Goal: Task Accomplishment & Management: Use online tool/utility

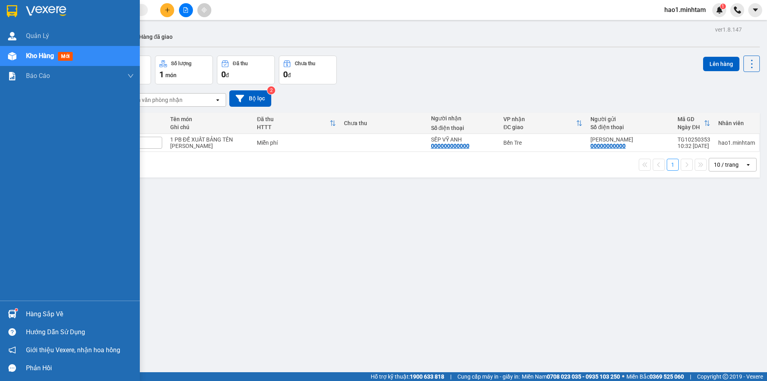
click at [26, 313] on div "Hàng sắp về" at bounding box center [80, 314] width 108 height 12
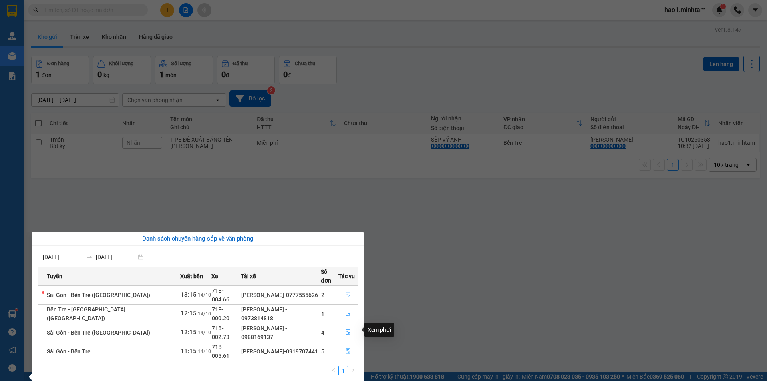
click at [346, 348] on icon "file-done" at bounding box center [348, 351] width 6 height 6
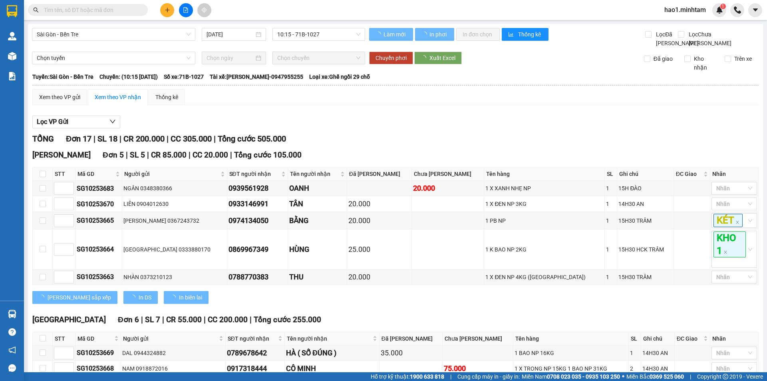
click at [475, 120] on div "Lọc VP Gửi TỔNG Đơn 17 | SL 18 | CR 200.000 | CC 305.000 | Tổng cước 505.000 N…" at bounding box center [395, 368] width 726 height 514
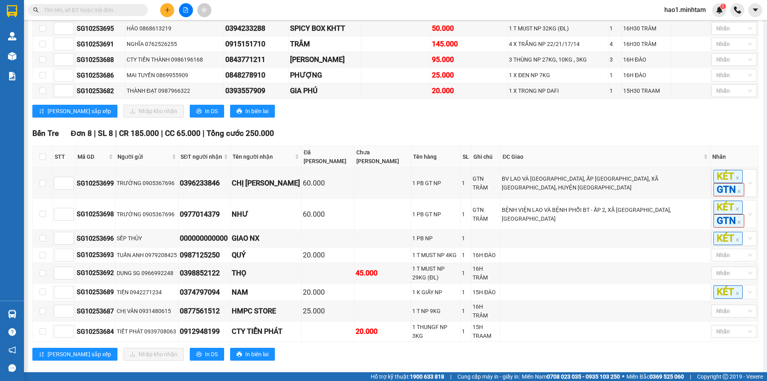
scroll to position [40, 0]
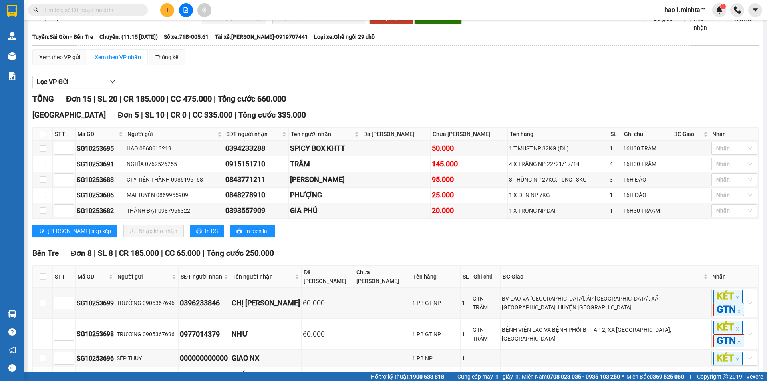
click at [475, 105] on div "TỔNG Đơn 15 | SL 20 | CR 185.000 | CC 475.000 | Tổng cước 660.000" at bounding box center [395, 99] width 726 height 12
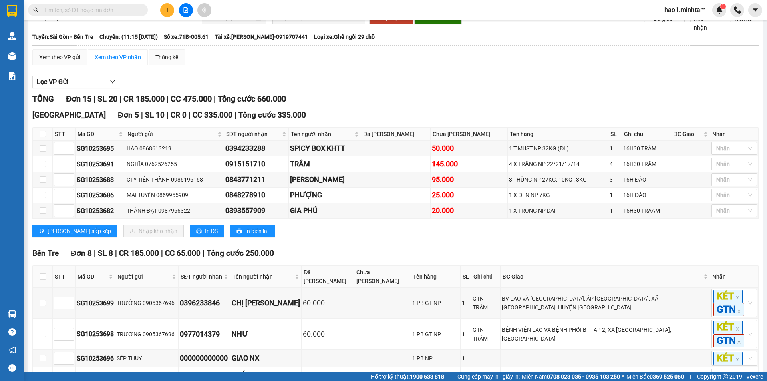
click at [475, 105] on div "TỔNG Đơn 15 | SL 20 | CR 185.000 | CC 475.000 | Tổng cước 660.000" at bounding box center [395, 99] width 726 height 12
click at [486, 99] on div "Lọc VP Gửi TỔNG Đơn 15 | SL 20 | CR 185.000 | CC 475.000 | Tổng cước 660.000 […" at bounding box center [395, 327] width 726 height 510
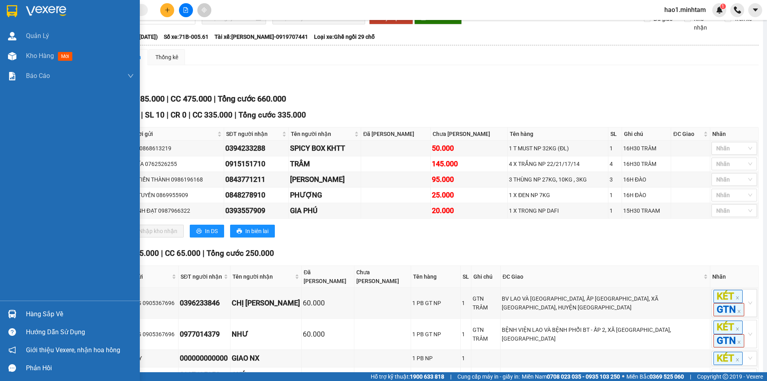
click at [6, 8] on div at bounding box center [12, 11] width 14 height 14
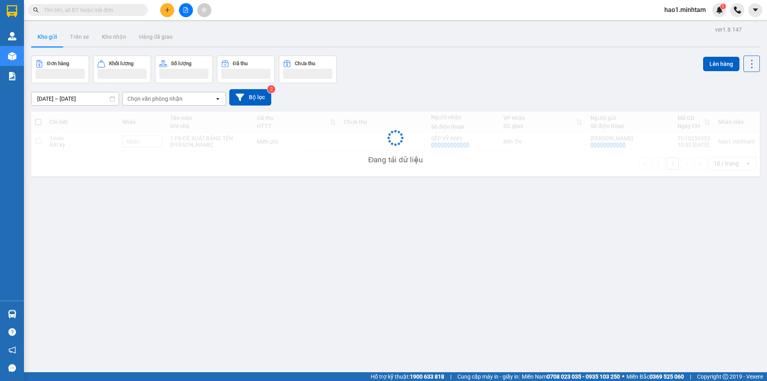
click at [452, 64] on div "Đơn hàng Khối lượng Số lượng Đã thu Chưa thu Lên hàng" at bounding box center [395, 70] width 729 height 28
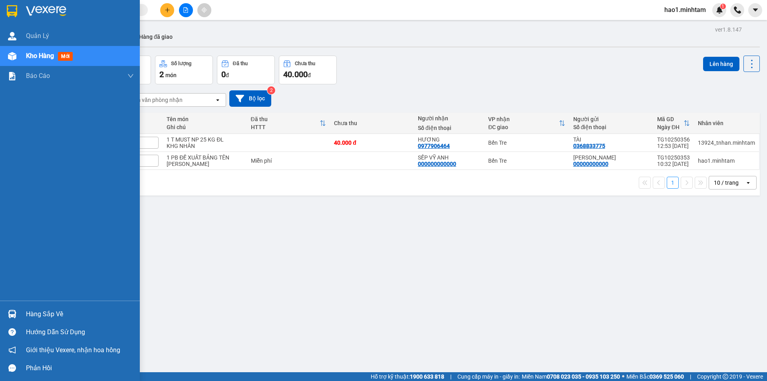
click at [13, 316] on img at bounding box center [12, 314] width 8 height 8
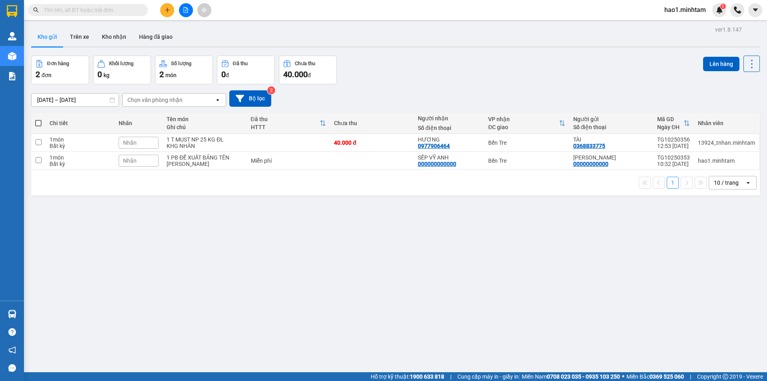
click at [414, 278] on section "Kết quả tìm kiếm ( 63 ) Bộ lọc Thuộc VP này Ngày tạo đơn gần nhất Mã ĐH Trạng t…" at bounding box center [383, 190] width 767 height 381
click at [127, 12] on input "text" at bounding box center [91, 10] width 94 height 9
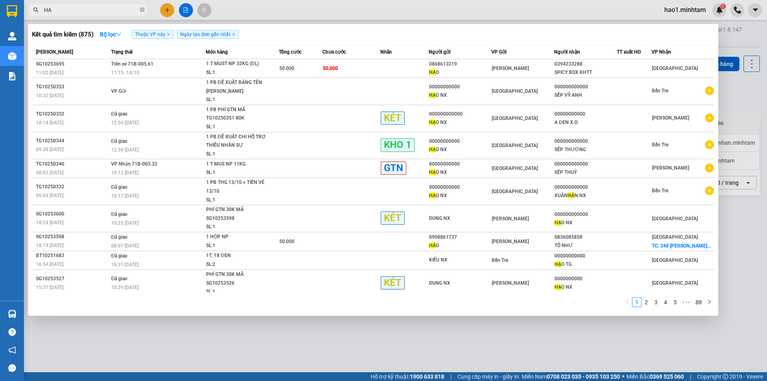
type input "H"
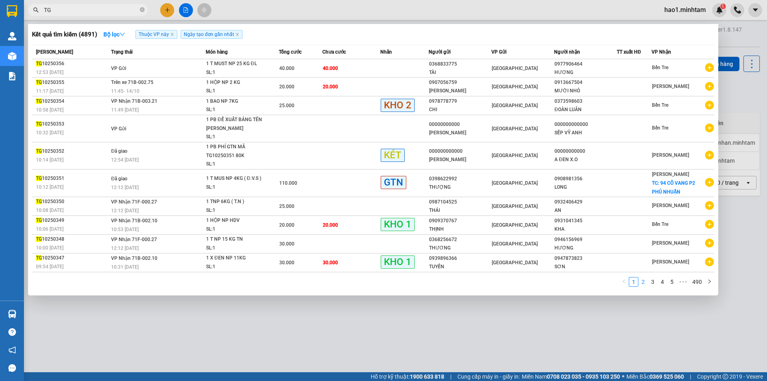
type input "TG"
click at [647, 283] on link "2" at bounding box center [643, 281] width 9 height 9
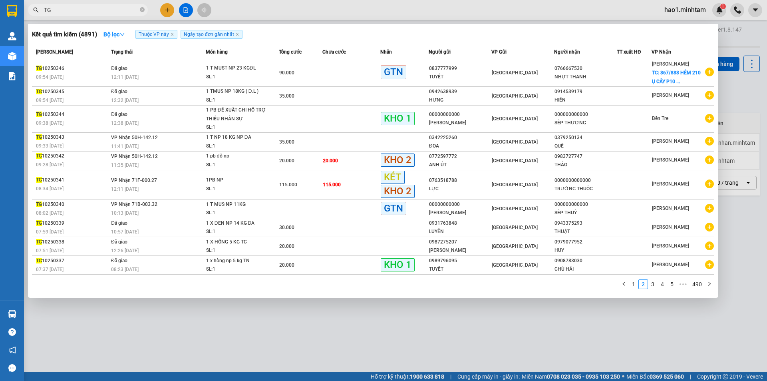
click at [459, 328] on div at bounding box center [383, 190] width 767 height 381
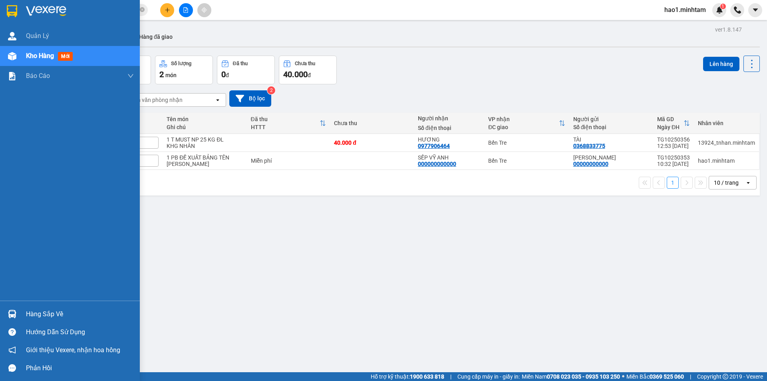
click at [30, 314] on div "Hàng sắp về" at bounding box center [80, 314] width 108 height 12
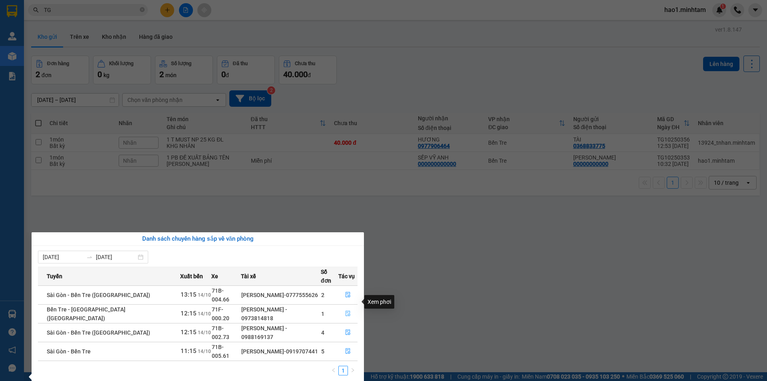
click at [346, 311] on icon "file-done" at bounding box center [348, 314] width 5 height 6
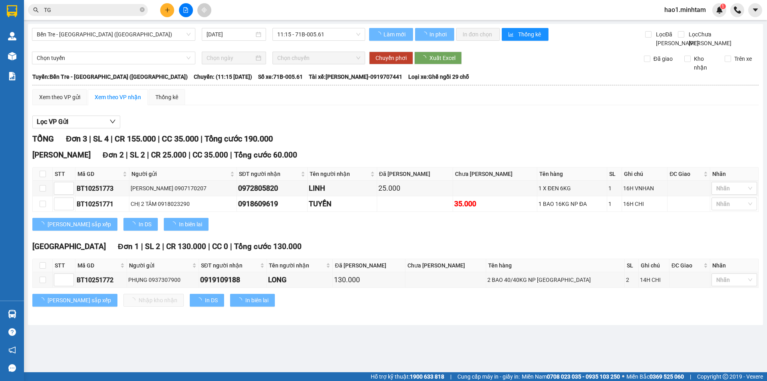
click at [441, 140] on div "Lọc VP Gửi TỔNG Đơn 3 | SL 4 | CR 155.000 | CC 35.000 | Tổng cước 190.000 [GEO…" at bounding box center [395, 213] width 726 height 205
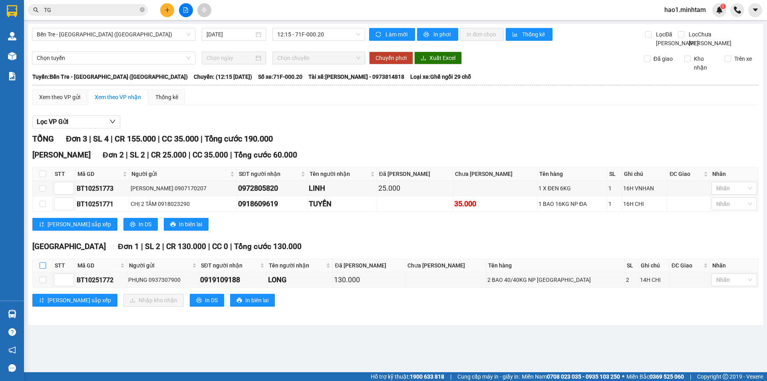
click at [41, 268] on input "checkbox" at bounding box center [43, 265] width 6 height 6
checkbox input "true"
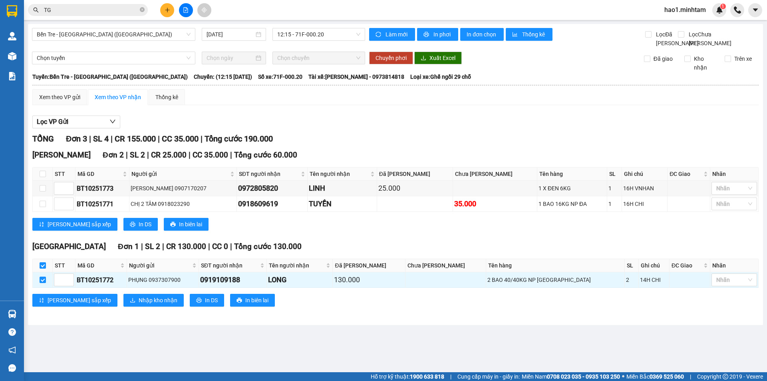
click at [328, 230] on div "[PERSON_NAME] sắp xếp In DS In biên lai" at bounding box center [395, 224] width 726 height 13
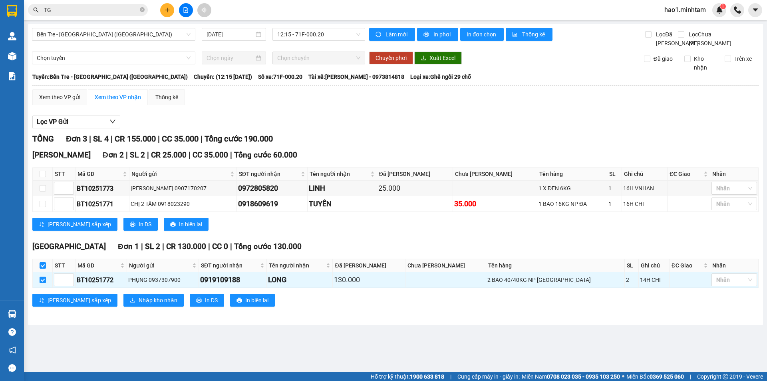
click at [328, 230] on div "[PERSON_NAME] sắp xếp In DS In biên lai" at bounding box center [395, 224] width 726 height 13
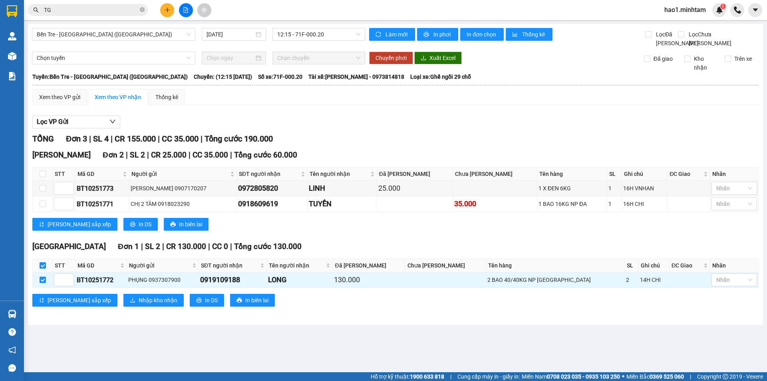
click at [328, 230] on div "[PERSON_NAME] sắp xếp In DS In biên lai" at bounding box center [395, 224] width 726 height 13
click at [432, 246] on div "TỔNG Đơn 3 | SL 4 | CR 155.000 | CC 35.000 | Tổng cước 190.000 [GEOGRAPHIC_DATA…" at bounding box center [395, 225] width 726 height 184
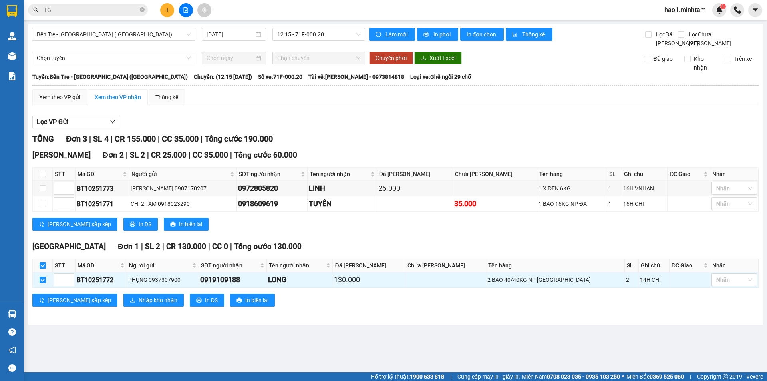
click at [432, 246] on div "TỔNG Đơn 3 | SL 4 | CR 155.000 | CC 35.000 | Tổng cước 190.000 [GEOGRAPHIC_DATA…" at bounding box center [395, 225] width 726 height 184
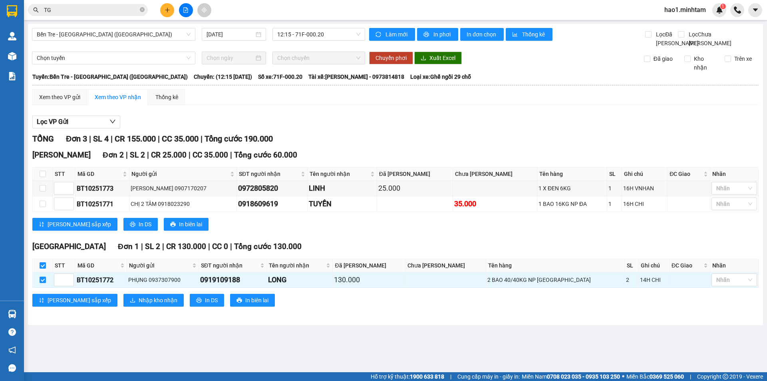
click at [432, 246] on div "TỔNG Đơn 3 | SL 4 | CR 155.000 | CC 35.000 | Tổng cước 190.000 [GEOGRAPHIC_DATA…" at bounding box center [395, 225] width 726 height 184
click at [139, 304] on span "Nhập kho nhận" at bounding box center [158, 300] width 39 height 9
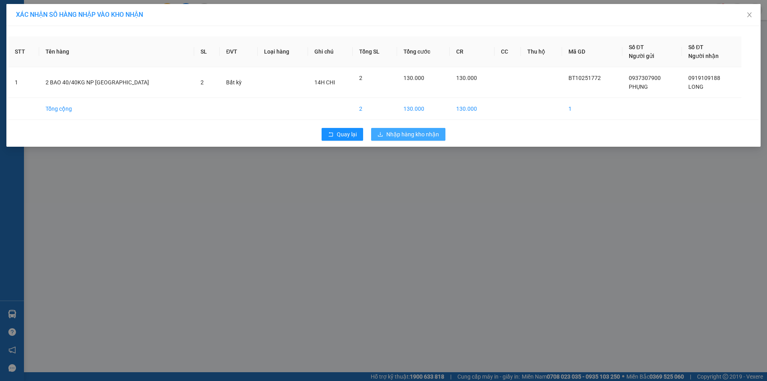
click at [410, 136] on span "Nhập hàng kho nhận" at bounding box center [412, 134] width 53 height 9
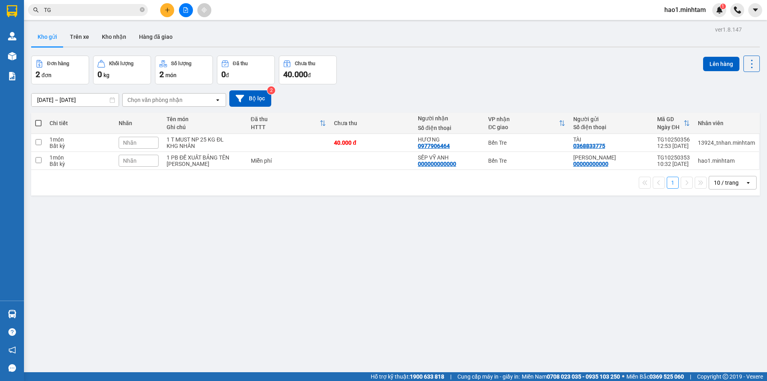
click at [413, 61] on div "Đơn hàng 2 đơn Khối lượng 0 kg Số lượng 2 món Đã thu 0 đ Chưa thu 40.000 đ Lên …" at bounding box center [395, 70] width 729 height 29
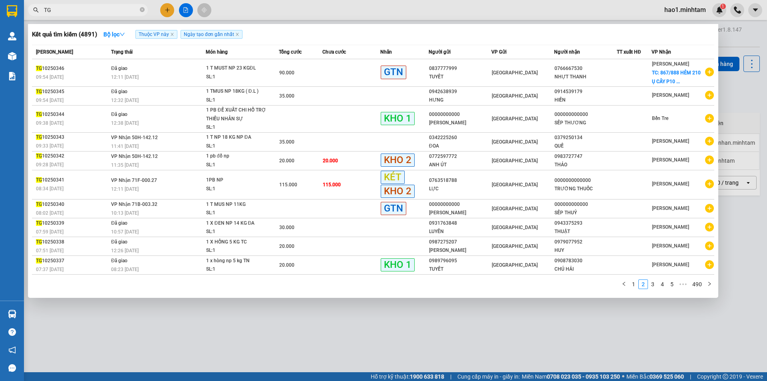
click at [74, 9] on input "TG" at bounding box center [91, 10] width 94 height 9
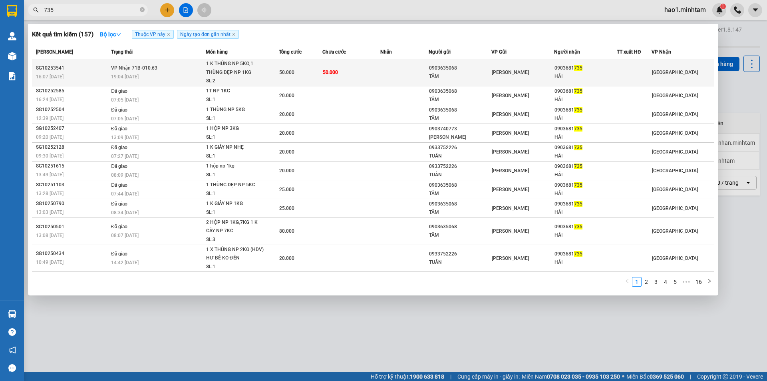
type input "735"
click at [327, 77] on td "50.000" at bounding box center [351, 72] width 58 height 27
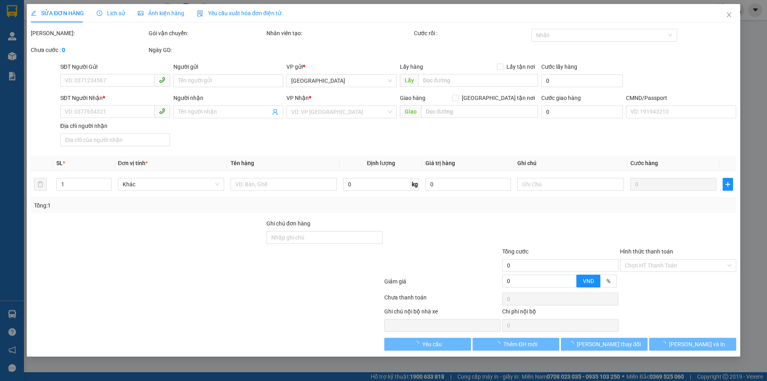
type input "0903635068"
type input "TÂM"
type input "0903681735"
type input "HẢI"
type input "50.000"
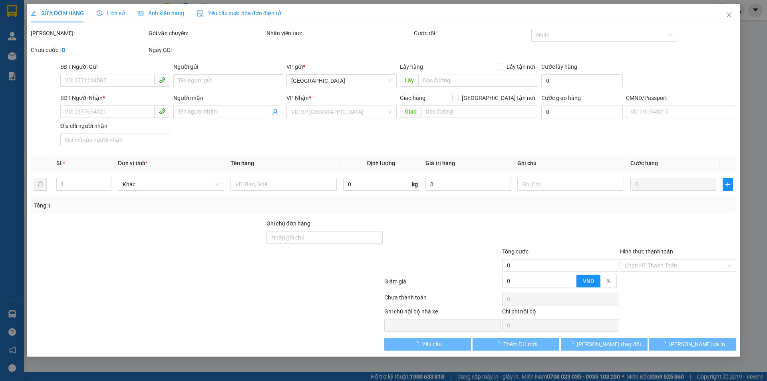
type input "50.000"
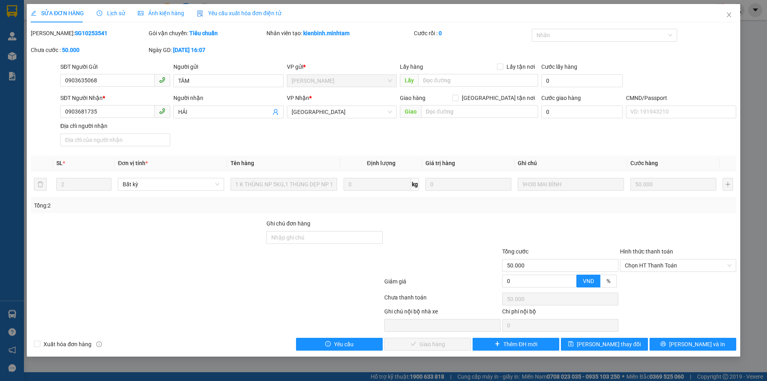
click at [689, 336] on div "Total Paid Fee 0 Total UnPaid Fee 50.000 Cash Collection Total Fee Mã ĐH: SG102…" at bounding box center [383, 190] width 705 height 322
click at [688, 344] on span "[PERSON_NAME] và In" at bounding box center [697, 344] width 56 height 9
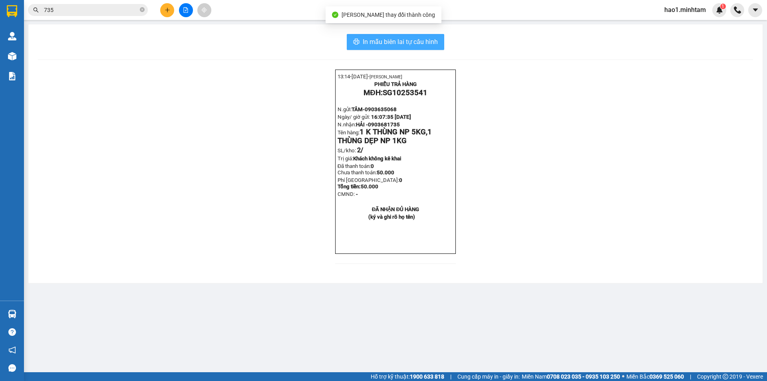
click at [412, 40] on span "In mẫu biên lai tự cấu hình" at bounding box center [400, 42] width 75 height 10
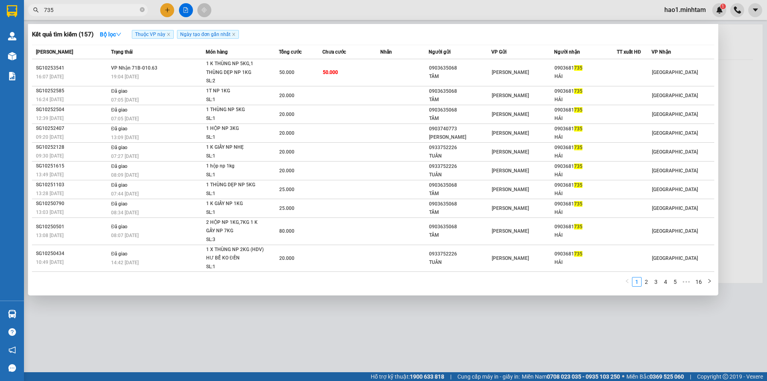
click at [135, 13] on input "735" at bounding box center [91, 10] width 94 height 9
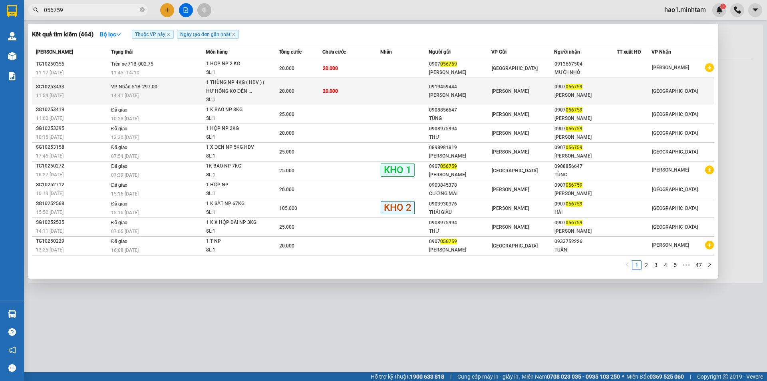
type input "056759"
click at [359, 95] on td "20.000" at bounding box center [351, 91] width 58 height 27
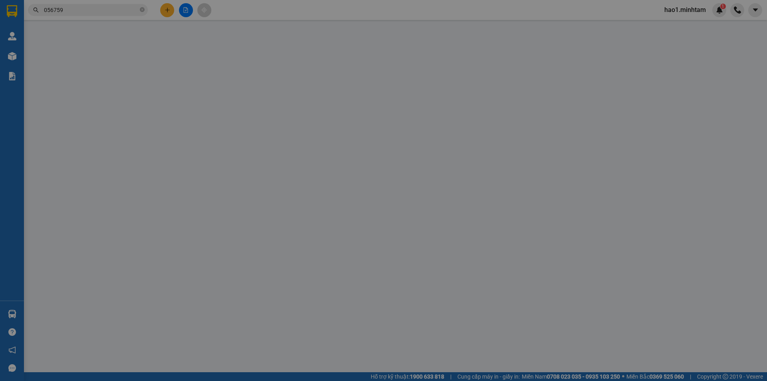
type input "0919459444"
type input "[PERSON_NAME]"
type input "0907056759"
type input "[PERSON_NAME]"
type input "ƯỚT SẴN"
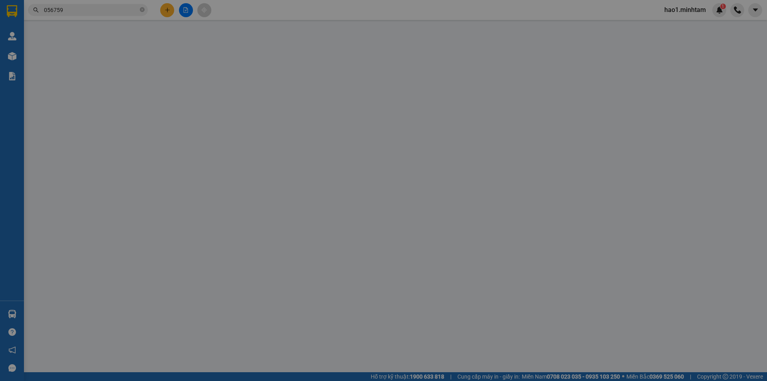
type input "20.000"
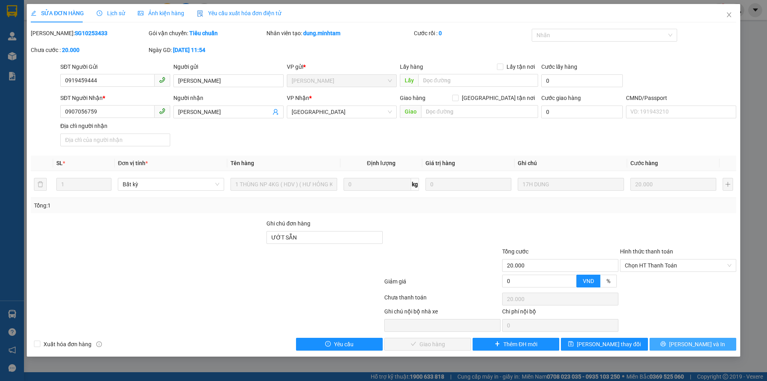
click at [704, 346] on span "[PERSON_NAME] và In" at bounding box center [697, 344] width 56 height 9
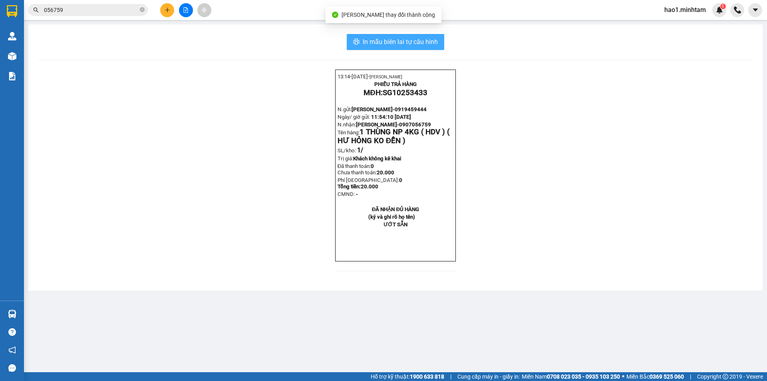
click at [394, 47] on button "In mẫu biên lai tự cấu hình" at bounding box center [395, 42] width 97 height 16
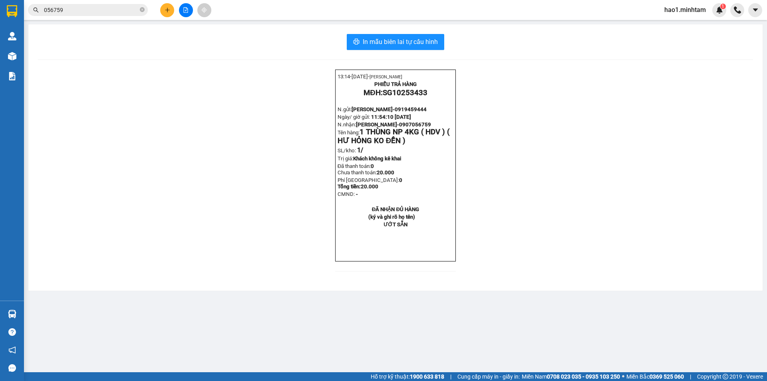
click at [620, 249] on div "13:14- [DATE]- [PERSON_NAME] PHIẾU TRẢ HÀNG MĐH: SG10253433 N.gửi: [PERSON_NAME…" at bounding box center [395, 175] width 715 height 211
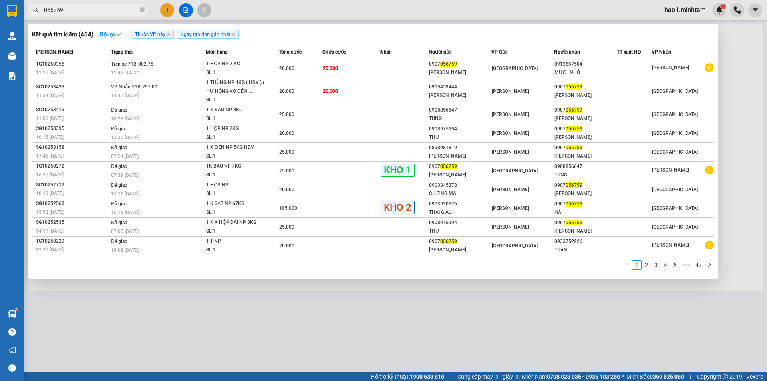
click at [97, 13] on input "056759" at bounding box center [91, 10] width 94 height 9
click at [142, 8] on icon "close-circle" at bounding box center [142, 9] width 5 height 5
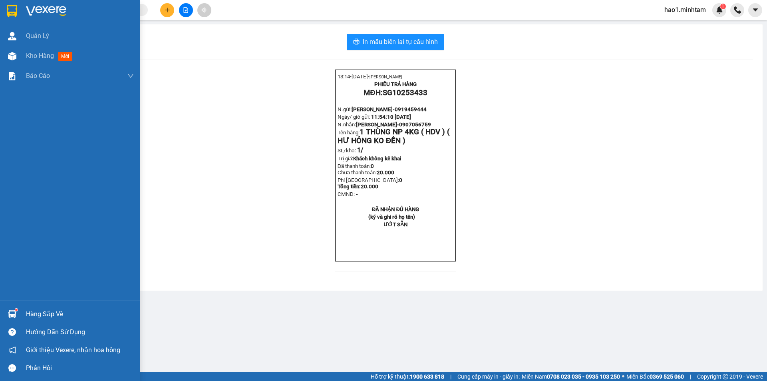
click at [10, 12] on img at bounding box center [12, 11] width 10 height 12
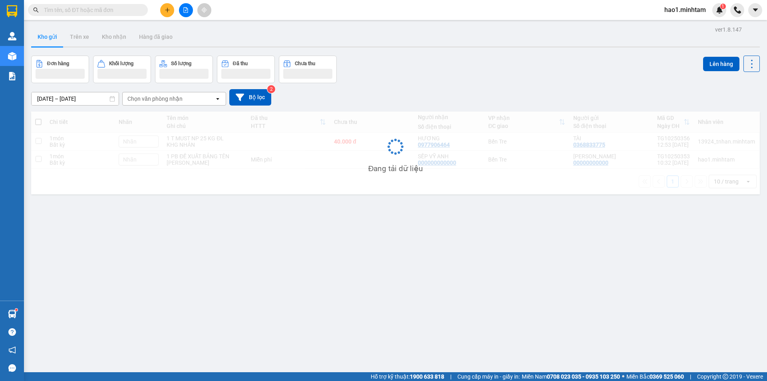
click at [341, 13] on div "Kết quả tìm kiếm ( 464 ) Bộ lọc Thuộc VP này Ngày tạo đơn gần nhất Mã ĐH Trạng …" at bounding box center [383, 10] width 767 height 20
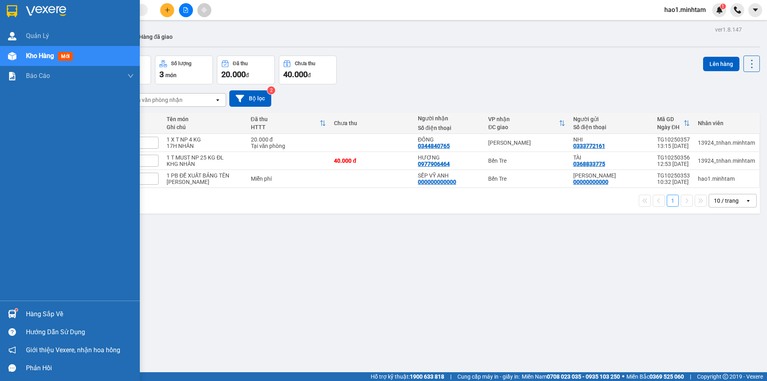
click at [24, 313] on div "Hàng sắp về" at bounding box center [70, 314] width 140 height 18
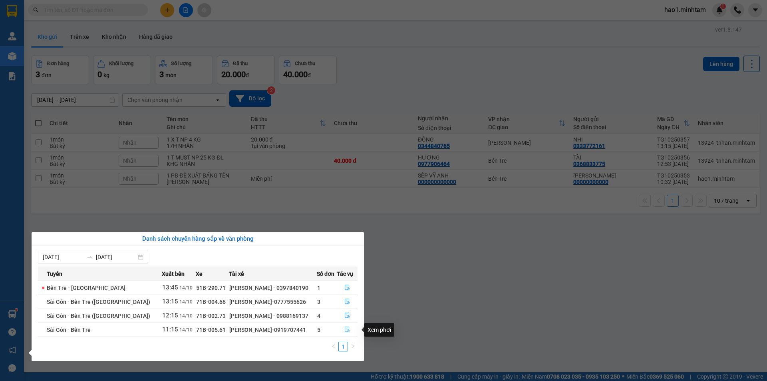
click at [345, 328] on icon "file-done" at bounding box center [347, 329] width 6 height 6
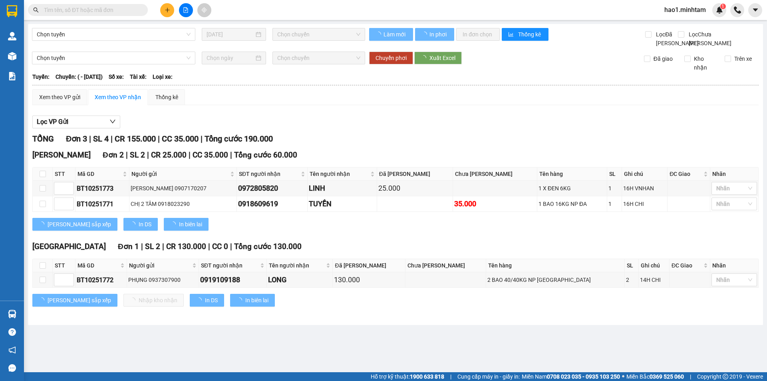
click at [391, 121] on div "Lọc VP Gửi TỔNG Đơn 3 | SL 4 | CR 155.000 | CC 35.000 | Tổng cước 190.000 [GEO…" at bounding box center [395, 213] width 726 height 205
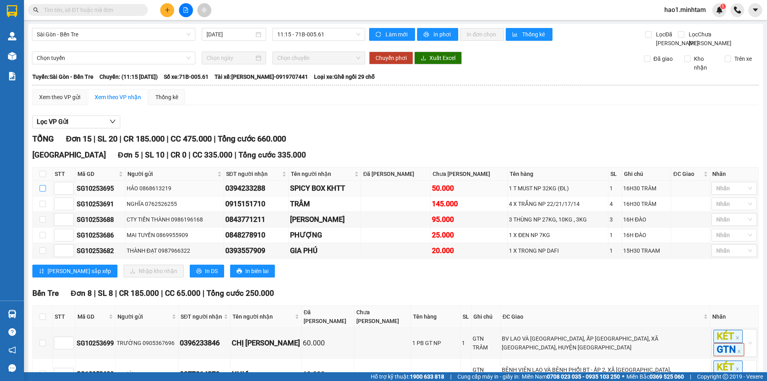
click at [41, 191] on input "checkbox" at bounding box center [43, 188] width 6 height 6
checkbox input "true"
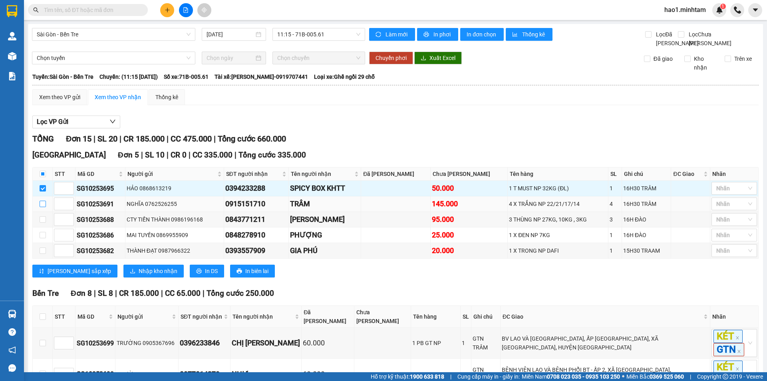
click at [43, 207] on input "checkbox" at bounding box center [43, 204] width 6 height 6
checkbox input "true"
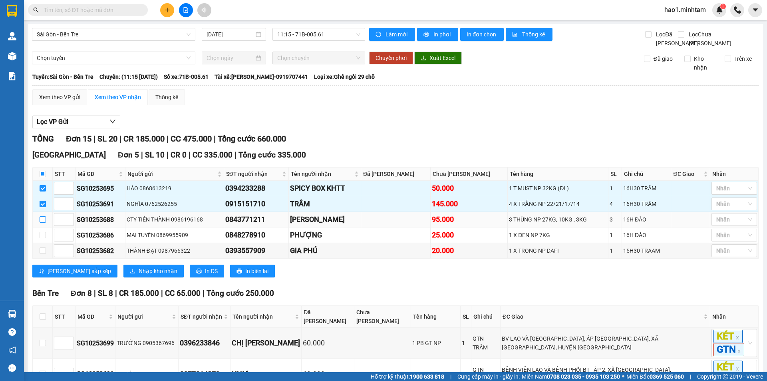
click at [43, 223] on input "checkbox" at bounding box center [43, 219] width 6 height 6
checkbox input "true"
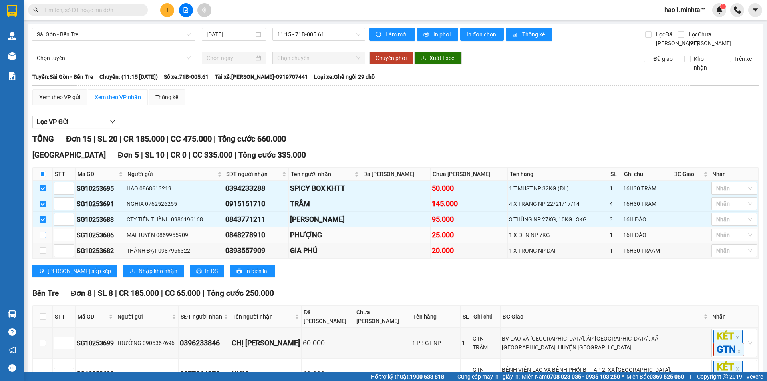
click at [43, 238] on input "checkbox" at bounding box center [43, 235] width 6 height 6
checkbox input "true"
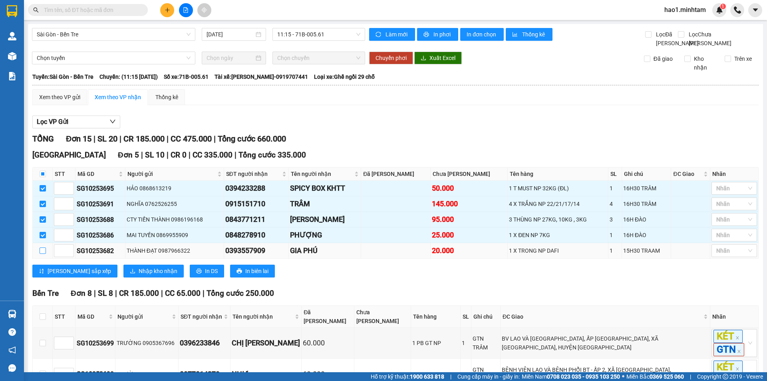
click at [44, 254] on input "checkbox" at bounding box center [43, 250] width 6 height 6
checkbox input "true"
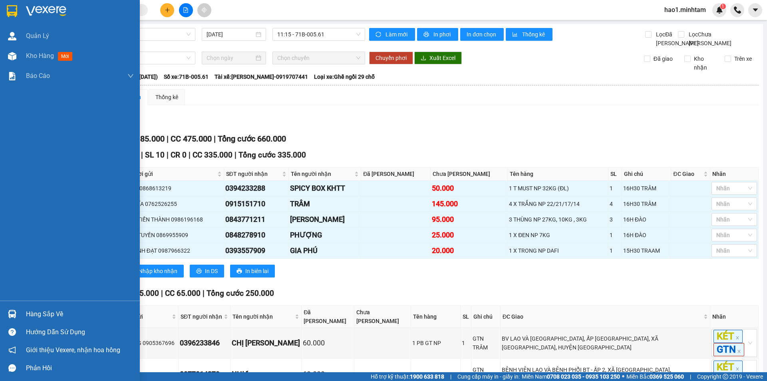
click at [5, 10] on div at bounding box center [12, 11] width 14 height 14
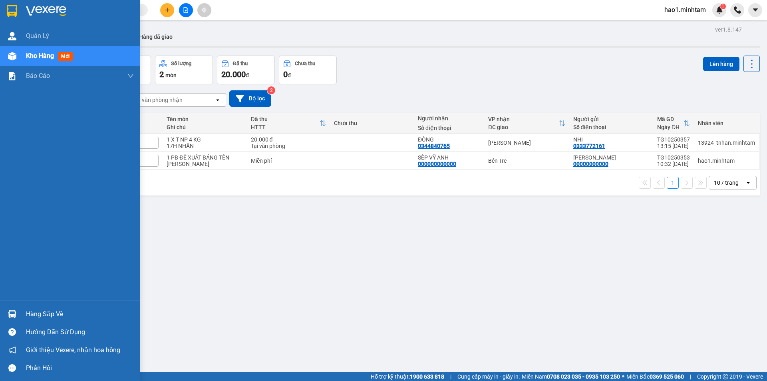
click at [44, 314] on div "Hàng sắp về" at bounding box center [80, 314] width 108 height 12
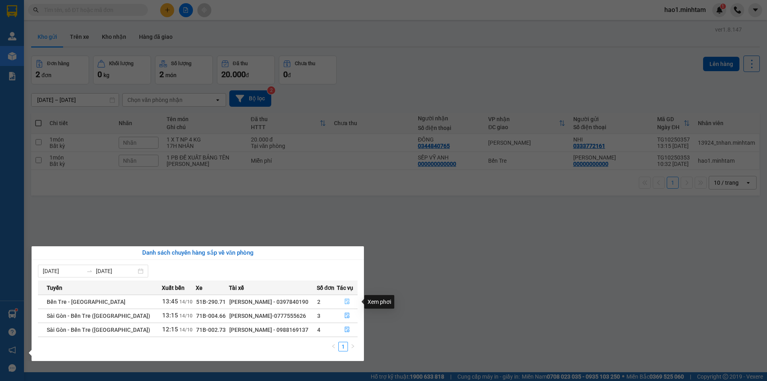
click at [346, 302] on icon "file-done" at bounding box center [347, 301] width 6 height 6
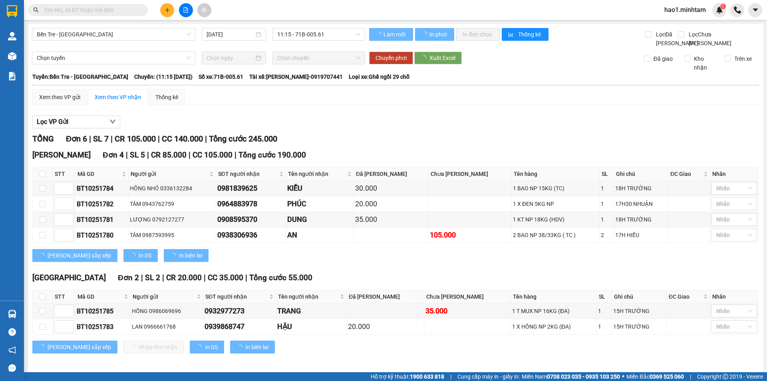
click at [415, 144] on div "TỔNG Đơn 6 | SL 7 | CR 105.000 | CC 140.000 | Tổng cước 245.000" at bounding box center [395, 139] width 726 height 12
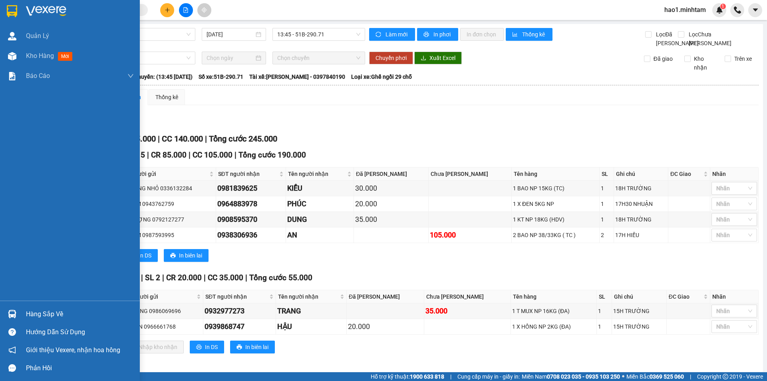
click at [15, 10] on img at bounding box center [12, 11] width 10 height 12
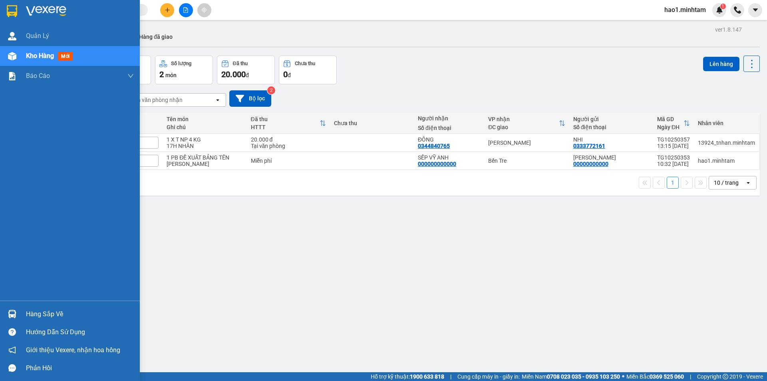
click at [45, 319] on div "Hàng sắp về" at bounding box center [80, 314] width 108 height 12
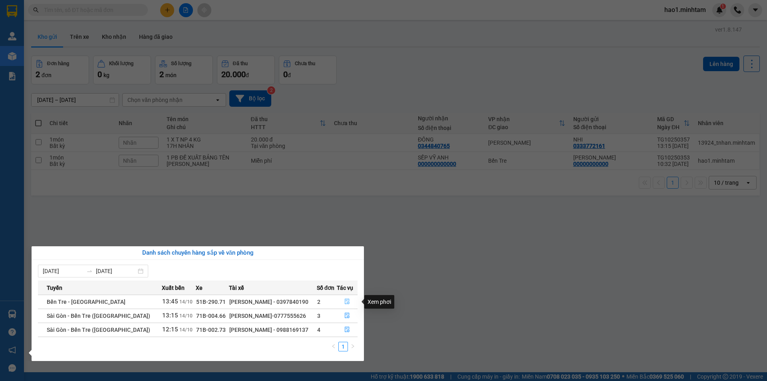
click at [344, 302] on icon "file-done" at bounding box center [347, 301] width 6 height 6
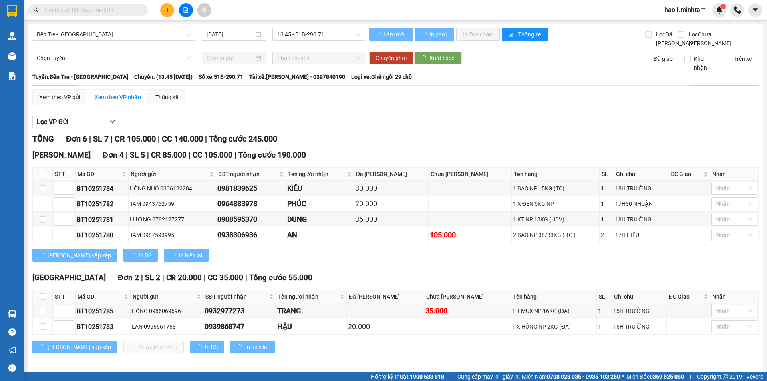
click at [429, 129] on div at bounding box center [395, 128] width 726 height 0
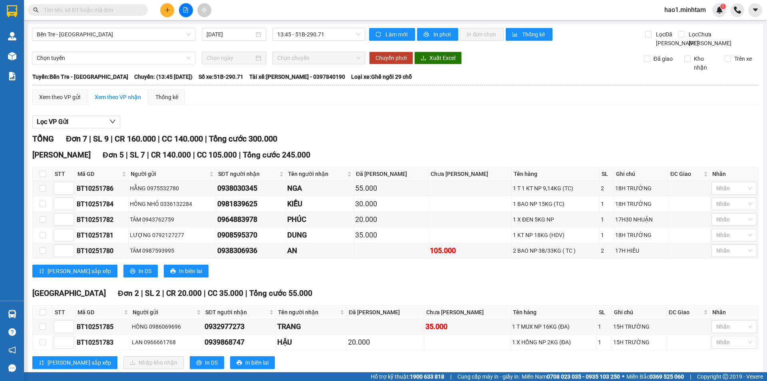
click at [404, 283] on div "[PERSON_NAME][GEOGRAPHIC_DATA] 5 | SL 7 | CR 140.000 | CC 105.000 | Tổng cước 2…" at bounding box center [395, 216] width 726 height 134
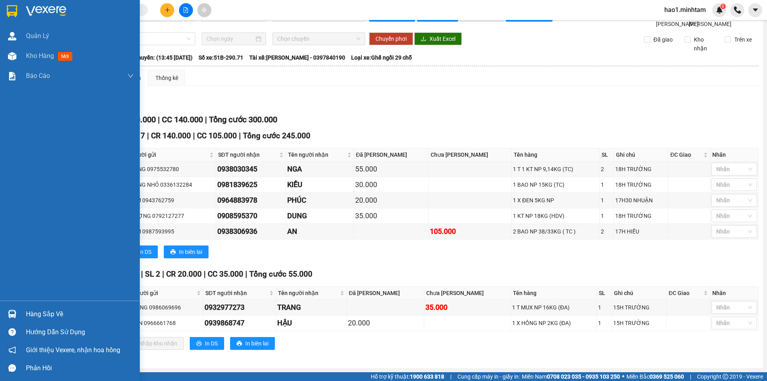
click at [54, 312] on div "Hàng sắp về" at bounding box center [80, 314] width 108 height 12
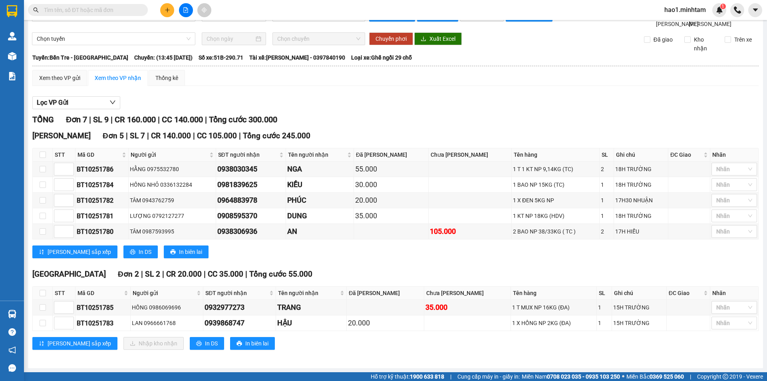
click at [116, 11] on section "Kết quả tìm kiếm ( 464 ) Bộ lọc Thuộc VP này Ngày tạo đơn gần nhất Mã ĐH Trạng …" at bounding box center [383, 190] width 767 height 381
click at [116, 11] on input "text" at bounding box center [91, 10] width 94 height 9
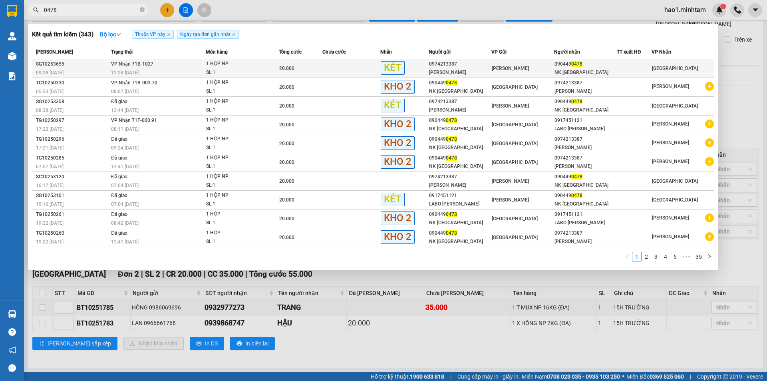
type input "0478"
click at [300, 66] on div "20.000" at bounding box center [300, 68] width 43 height 9
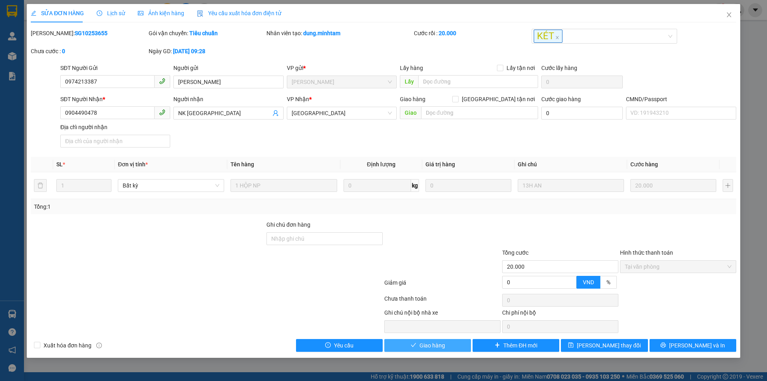
click at [443, 344] on span "Giao hàng" at bounding box center [432, 345] width 26 height 9
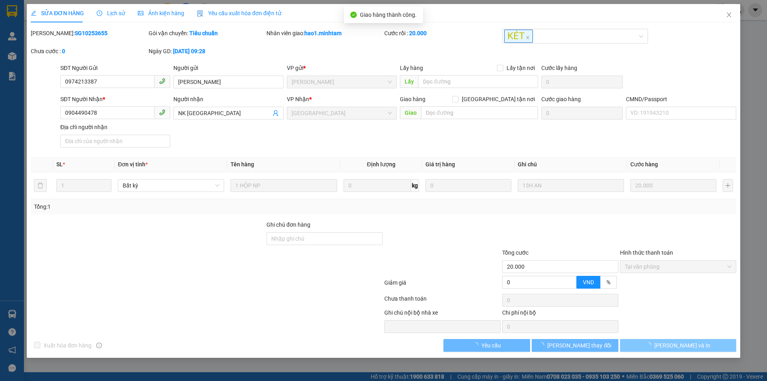
click at [718, 344] on button "[PERSON_NAME] và In" at bounding box center [678, 345] width 116 height 13
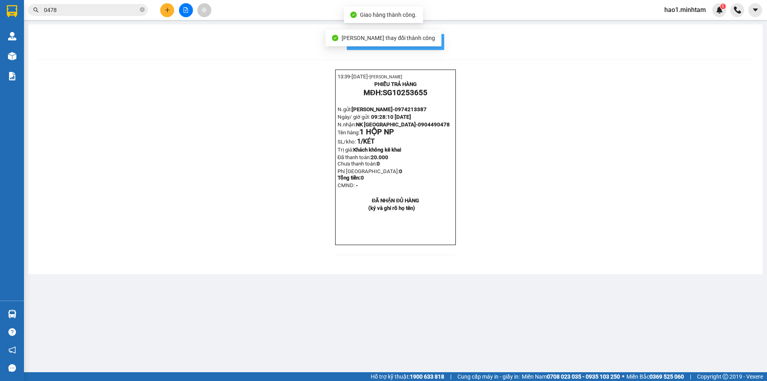
click at [436, 38] on span "In mẫu biên lai tự cấu hình" at bounding box center [400, 42] width 75 height 10
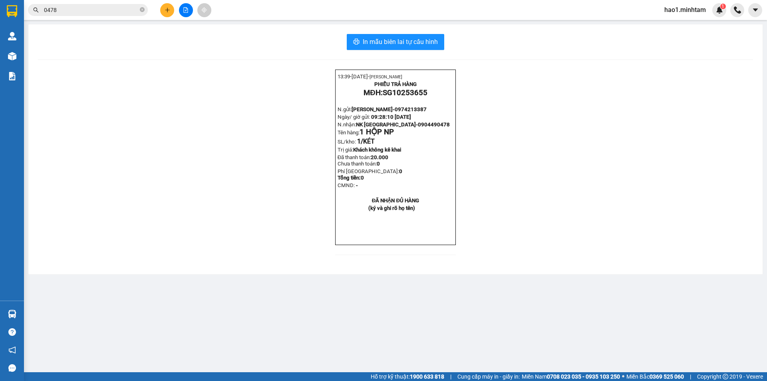
click at [652, 264] on div "13:39- [DATE]- [PERSON_NAME] PHIẾU TRẢ HÀNG MĐH: SG10253655 N.gửi: [PERSON_NAME…" at bounding box center [395, 167] width 715 height 195
click at [141, 10] on icon "close-circle" at bounding box center [142, 9] width 5 height 5
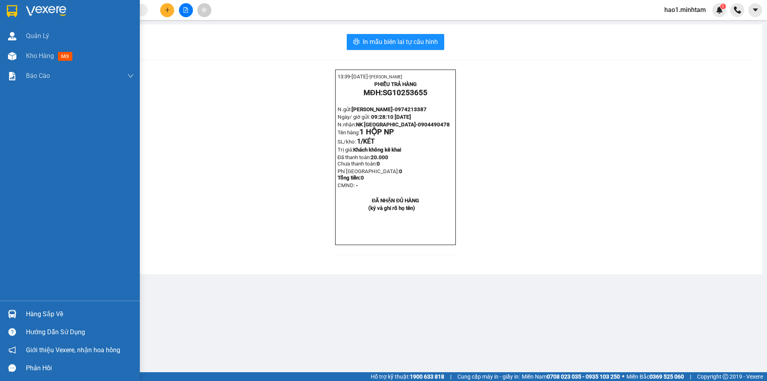
click at [8, 9] on img at bounding box center [12, 11] width 10 height 12
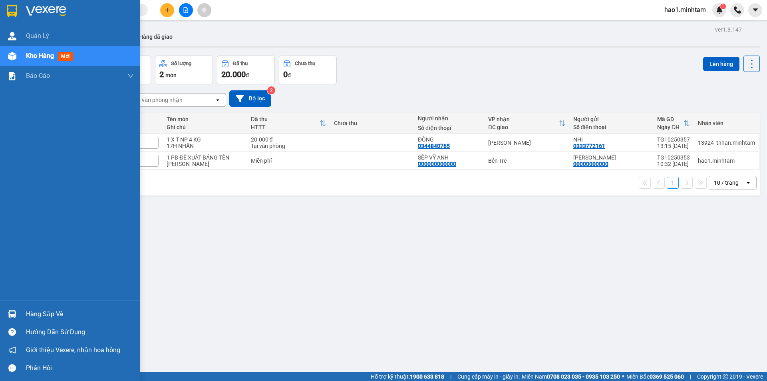
click at [31, 320] on div "Hàng sắp về" at bounding box center [80, 314] width 108 height 12
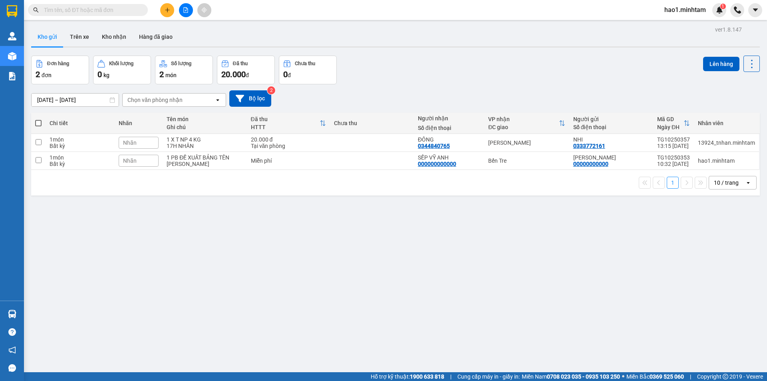
click at [482, 253] on section "Kết quả tìm kiếm ( 343 ) Bộ lọc Thuộc VP này Ngày tạo đơn gần nhất Mã ĐH Trạng …" at bounding box center [383, 190] width 767 height 381
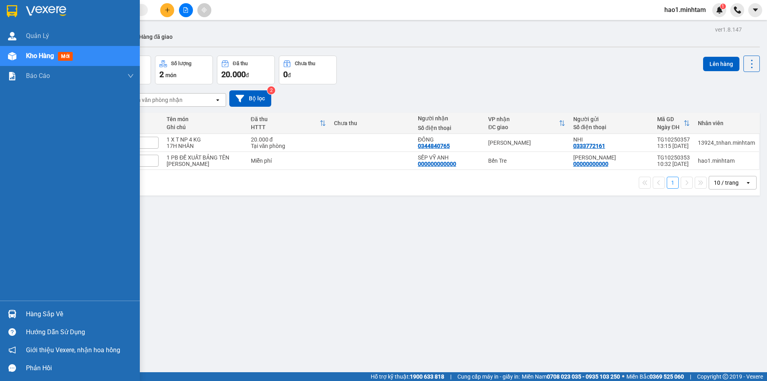
click at [42, 315] on div "Hàng sắp về" at bounding box center [80, 314] width 108 height 12
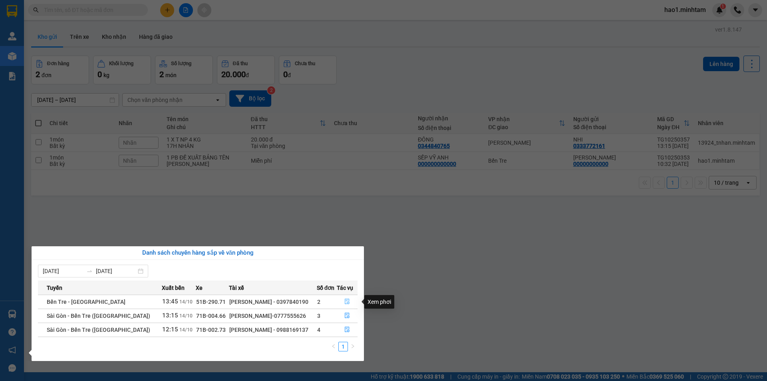
click at [346, 299] on icon "file-done" at bounding box center [347, 301] width 6 height 6
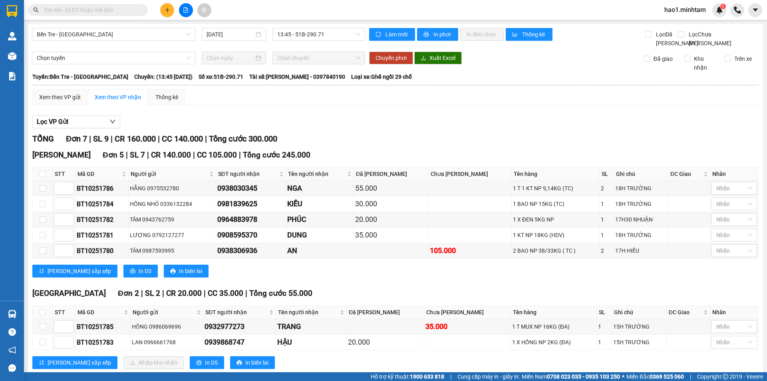
click at [343, 277] on div "[PERSON_NAME] sắp xếp In DS In biên lai" at bounding box center [395, 270] width 726 height 13
click at [467, 145] on div "TỔNG Đơn 7 | SL 9 | CR 160.000 | CC 140.000 | Tổng cước 300.000" at bounding box center [395, 139] width 726 height 12
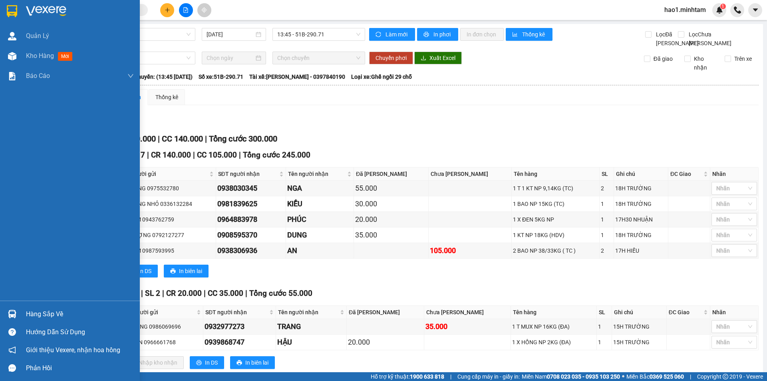
click at [17, 318] on div at bounding box center [12, 314] width 14 height 14
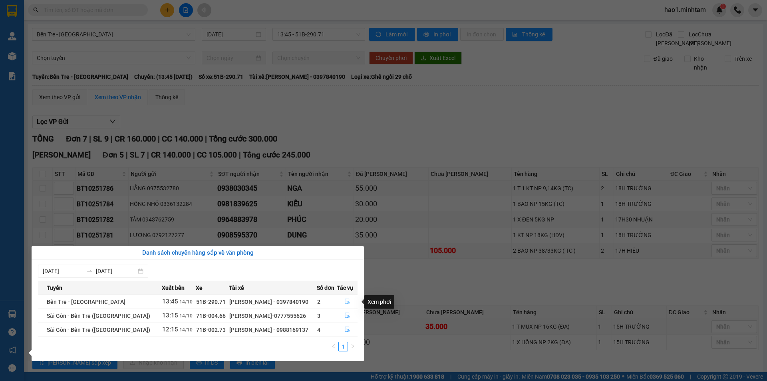
click at [346, 304] on icon "file-done" at bounding box center [347, 302] width 5 height 6
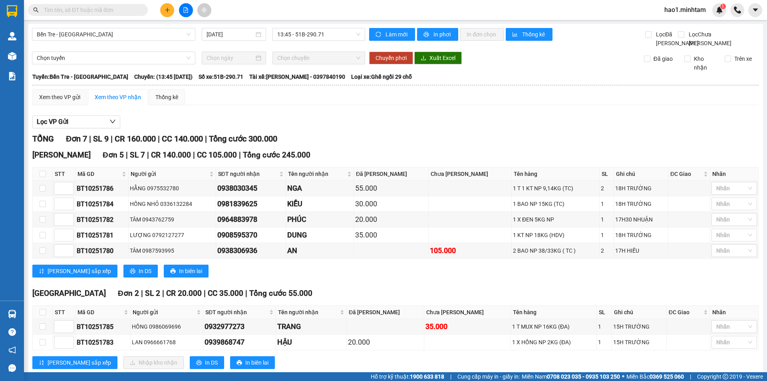
click at [487, 145] on div "TỔNG Đơn 7 | SL 9 | CR 160.000 | CC 140.000 | Tổng cước 300.000" at bounding box center [395, 139] width 726 height 12
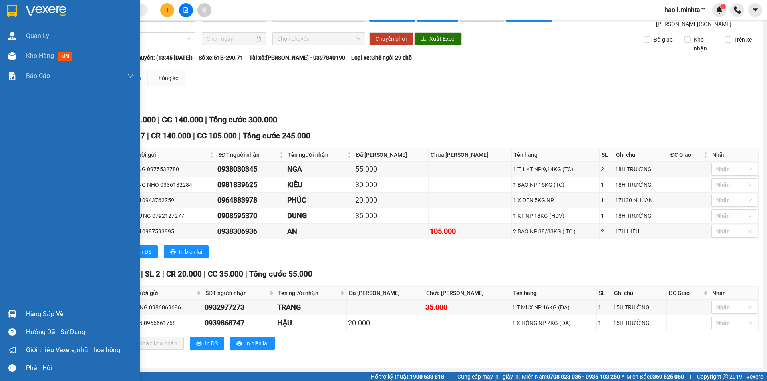
click at [19, 318] on div at bounding box center [12, 314] width 14 height 14
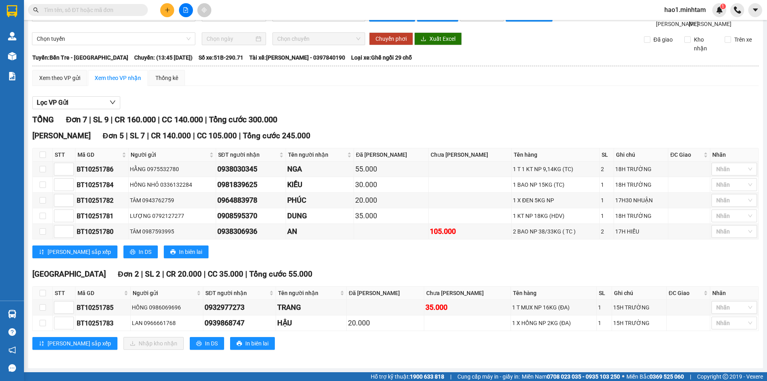
click at [435, 264] on section "Kết quả tìm kiếm ( 343 ) Bộ lọc Thuộc VP này Ngày tạo đơn gần nhất Mã ĐH Trạng …" at bounding box center [383, 190] width 767 height 381
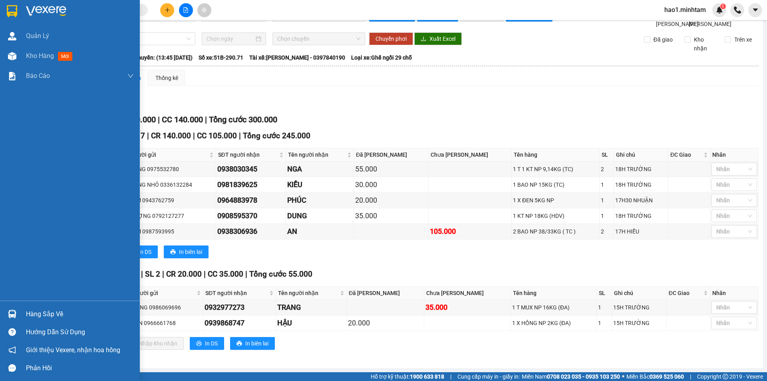
click at [27, 310] on div "Hàng sắp về" at bounding box center [80, 314] width 108 height 12
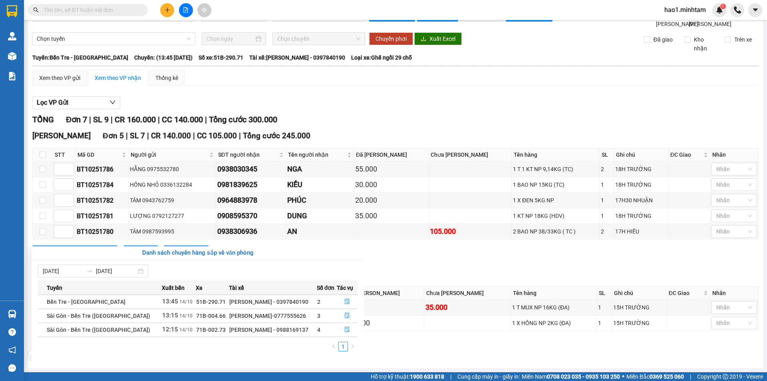
click at [354, 114] on section "Kết quả tìm kiếm ( 343 ) Bộ lọc Thuộc VP này Ngày tạo đơn gần nhất Mã ĐH Trạng …" at bounding box center [383, 190] width 767 height 381
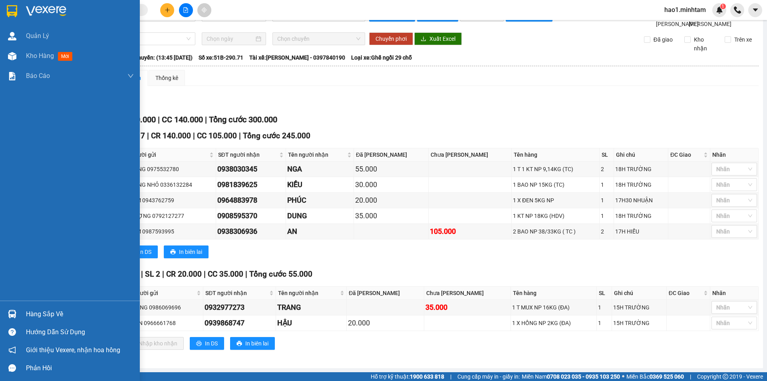
click at [16, 11] on img at bounding box center [12, 11] width 10 height 12
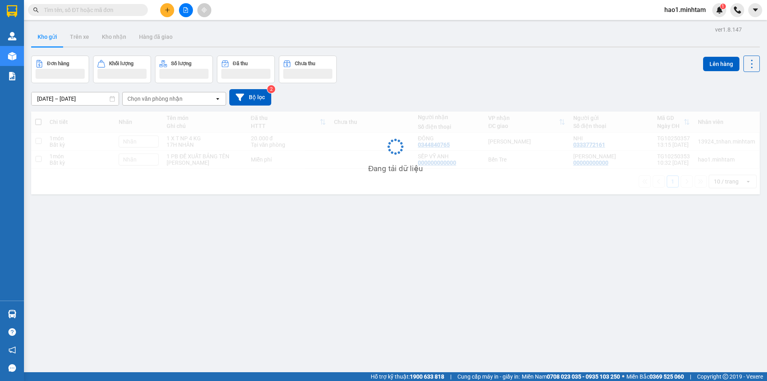
click at [493, 31] on div "Kho gửi Trên xe Kho nhận Hàng đã giao" at bounding box center [395, 37] width 729 height 21
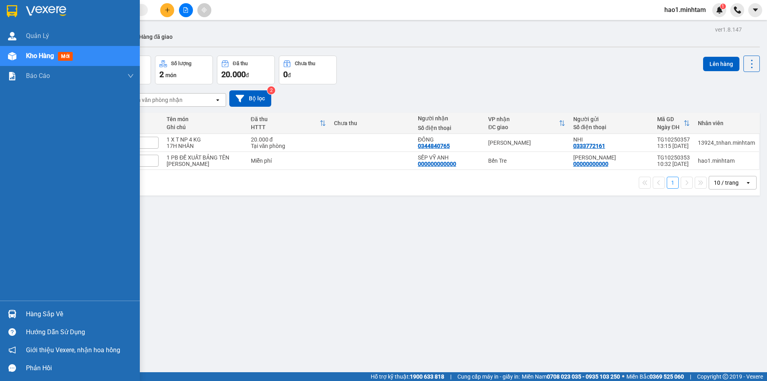
click at [20, 312] on div "Hàng sắp về" at bounding box center [70, 314] width 140 height 18
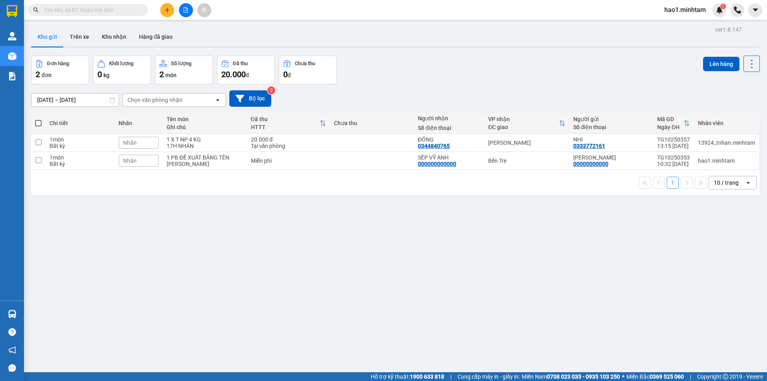
click at [225, 246] on section "Kết quả tìm kiếm ( 343 ) Bộ lọc Thuộc VP này Ngày tạo đơn gần nhất Mã ĐH Trạng …" at bounding box center [383, 190] width 767 height 381
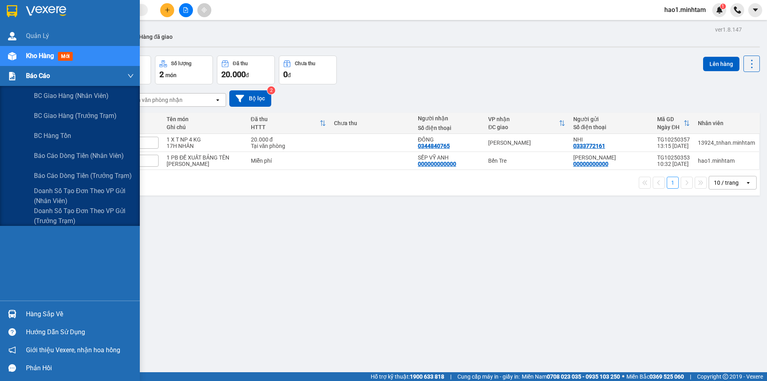
click at [20, 83] on div "Báo cáo" at bounding box center [70, 76] width 140 height 20
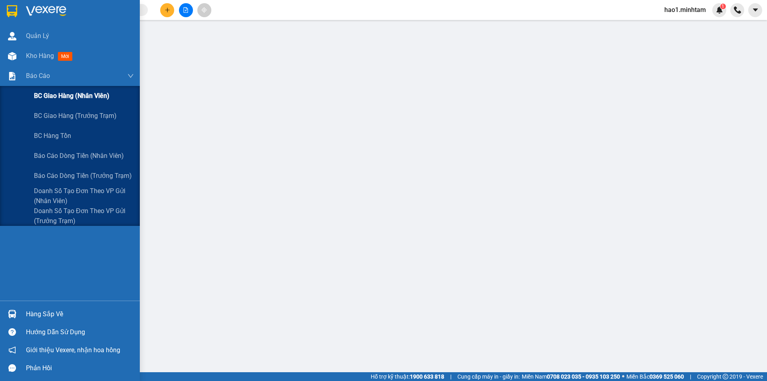
click at [61, 97] on span "BC giao hàng (nhân viên)" at bounding box center [72, 96] width 76 height 10
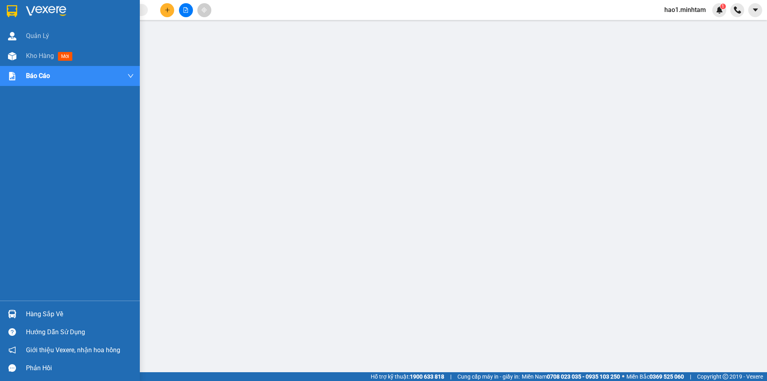
click at [15, 4] on div at bounding box center [12, 11] width 14 height 14
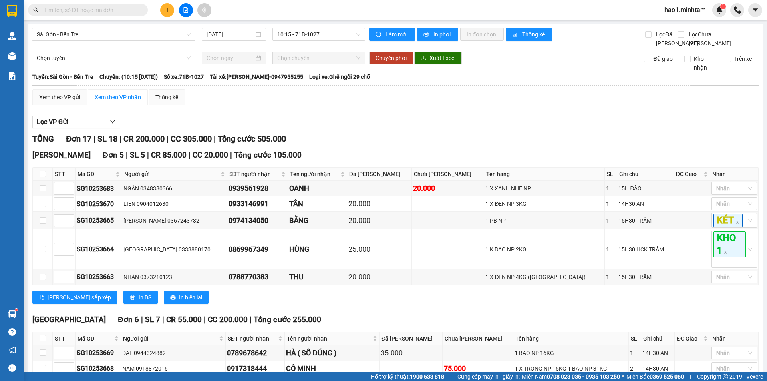
click at [129, 10] on input "text" at bounding box center [91, 10] width 94 height 9
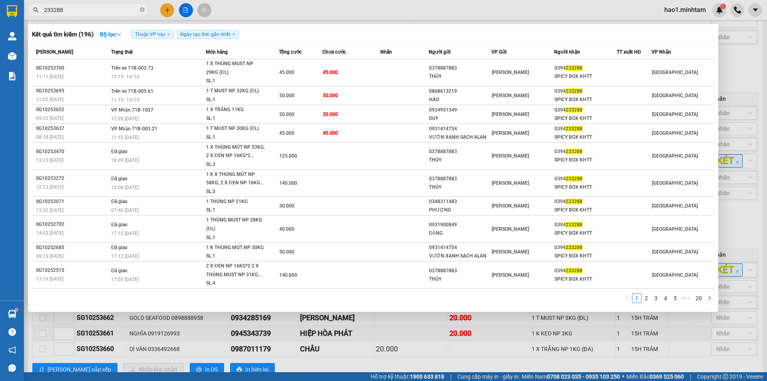
type input "233288"
click at [730, 232] on div at bounding box center [383, 190] width 767 height 381
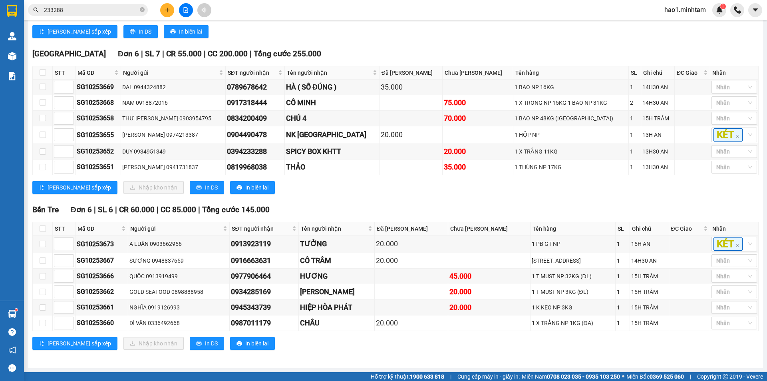
scroll to position [0, 0]
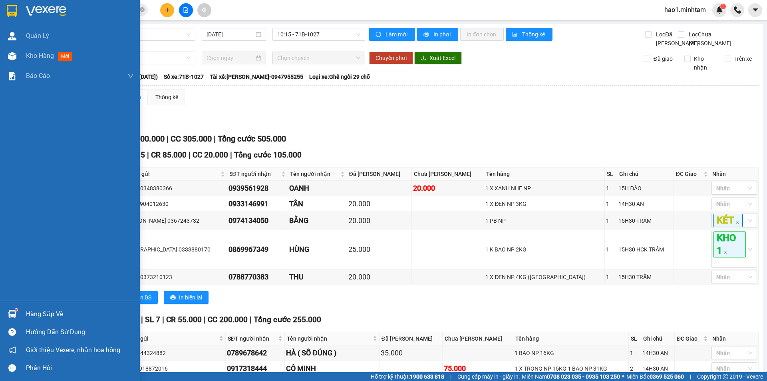
click at [12, 311] on img at bounding box center [12, 314] width 8 height 8
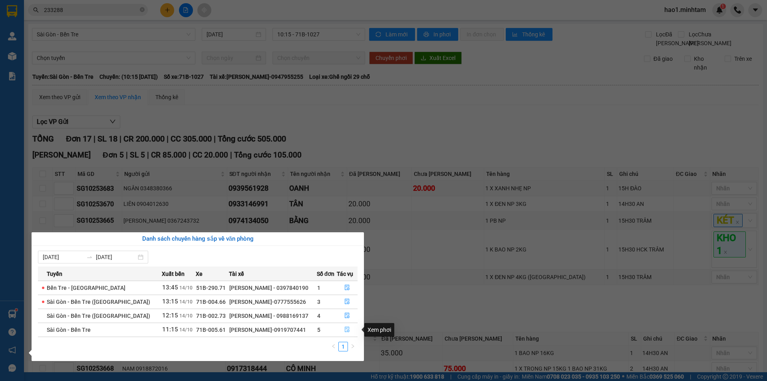
click at [344, 330] on icon "file-done" at bounding box center [347, 329] width 6 height 6
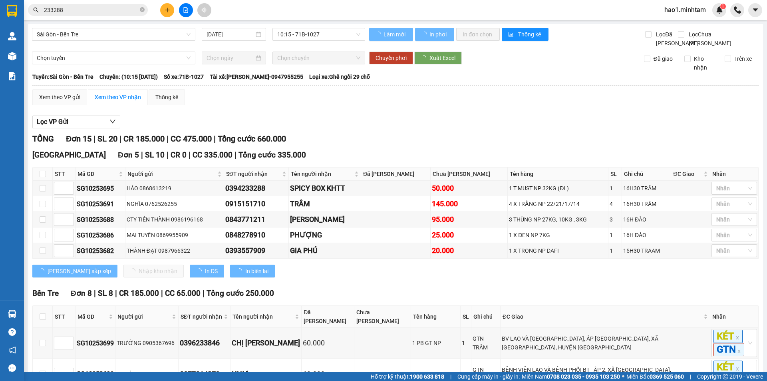
click at [483, 105] on div "Xem theo VP gửi Xem theo VP nhận Thống kê" at bounding box center [395, 97] width 726 height 16
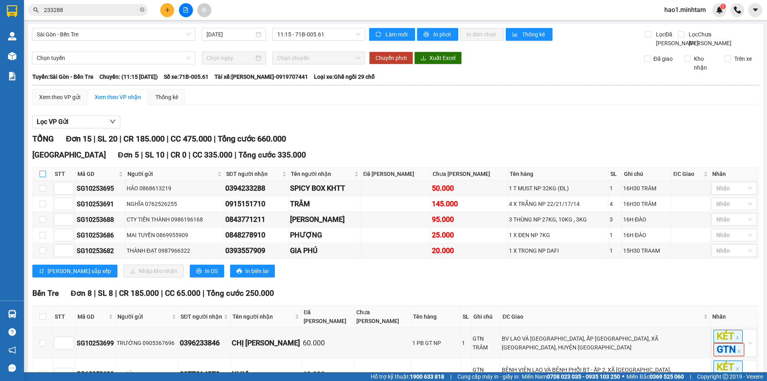
click at [43, 177] on input "checkbox" at bounding box center [43, 174] width 6 height 6
checkbox input "true"
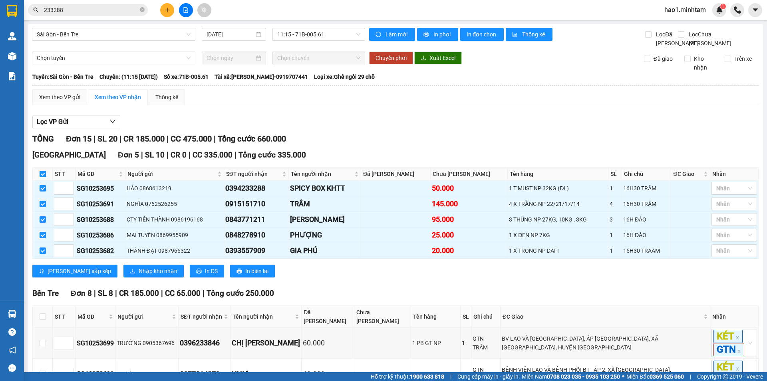
checkbox input "true"
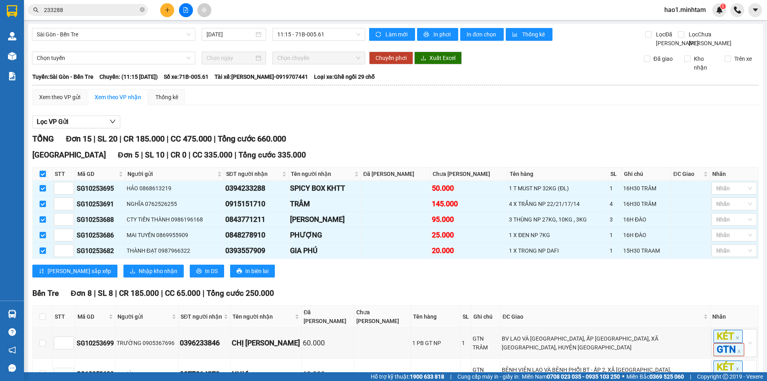
click at [387, 145] on div "TỔNG Đơn 15 | SL 20 | CR 185.000 | CC 475.000 | Tổng cước 660.000" at bounding box center [395, 139] width 726 height 12
click at [401, 139] on div "Lọc VP Gửi TỔNG Đơn 15 | SL 20 | CR 185.000 | CC 475.000 | Tổng cước 660.000 […" at bounding box center [395, 366] width 726 height 510
click at [400, 139] on div "Lọc VP Gửi TỔNG Đơn 15 | SL 20 | CR 185.000 | CC 475.000 | Tổng cước 660.000 […" at bounding box center [395, 366] width 726 height 510
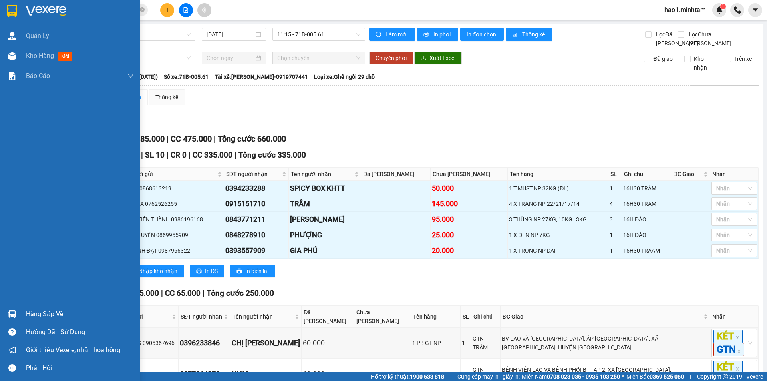
click at [23, 314] on div "Hàng sắp về" at bounding box center [70, 314] width 140 height 18
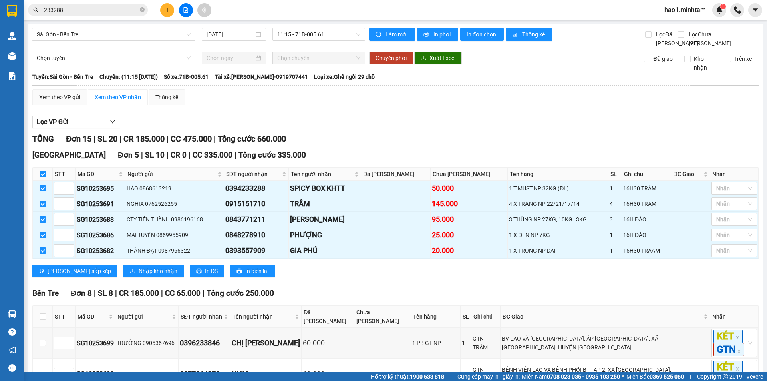
click at [427, 302] on section "Kết quả tìm kiếm ( 196 ) Bộ lọc Thuộc VP này Ngày tạo đơn gần nhất Mã ĐH Trạng …" at bounding box center [383, 190] width 767 height 381
click at [427, 299] on div "Bến Tre Đơn 8 | SL 8 | CR 185.000 | CC 65.000 | Tổng cước 250.000" at bounding box center [395, 293] width 726 height 12
click at [139, 275] on span "Nhập kho nhận" at bounding box center [158, 270] width 39 height 9
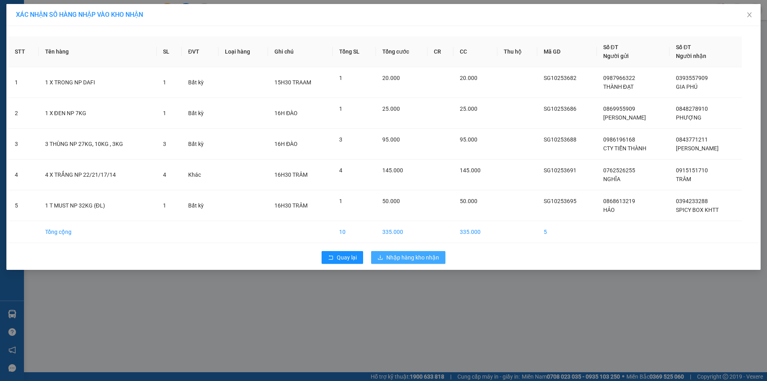
click at [403, 258] on span "Nhập hàng kho nhận" at bounding box center [412, 257] width 53 height 9
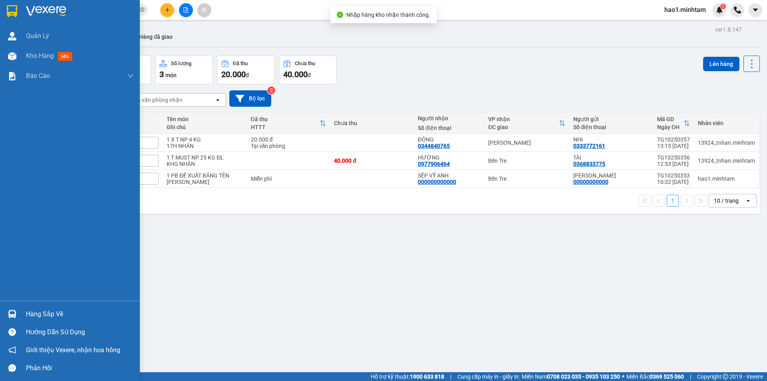
click at [14, 315] on img at bounding box center [12, 314] width 8 height 8
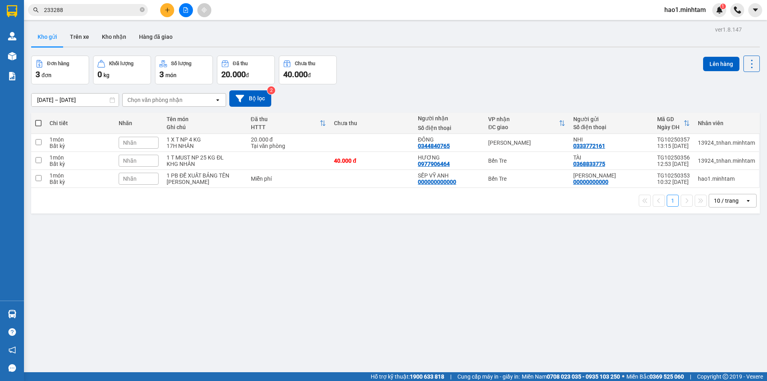
click at [391, 219] on section "Kết quả tìm kiếm ( 196 ) Bộ lọc Thuộc VP này Ngày tạo đơn gần nhất Mã ĐH Trạng …" at bounding box center [383, 190] width 767 height 381
click at [464, 164] on div "HƯƠNG 0977906464" at bounding box center [449, 160] width 62 height 13
checkbox input "true"
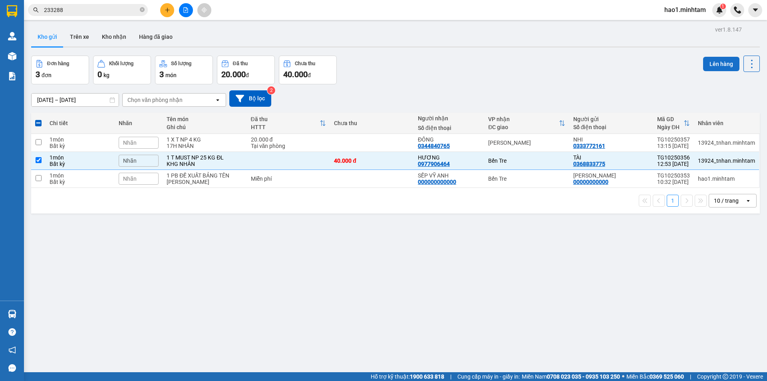
click at [708, 63] on button "Lên hàng" at bounding box center [721, 64] width 36 height 14
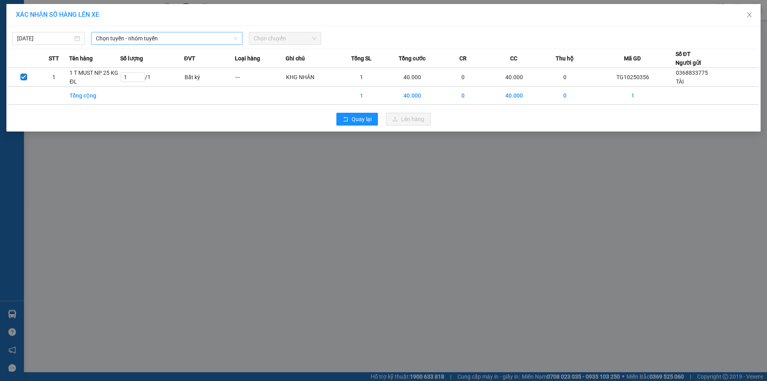
click at [103, 38] on span "Chọn tuyến - nhóm tuyến" at bounding box center [167, 38] width 142 height 12
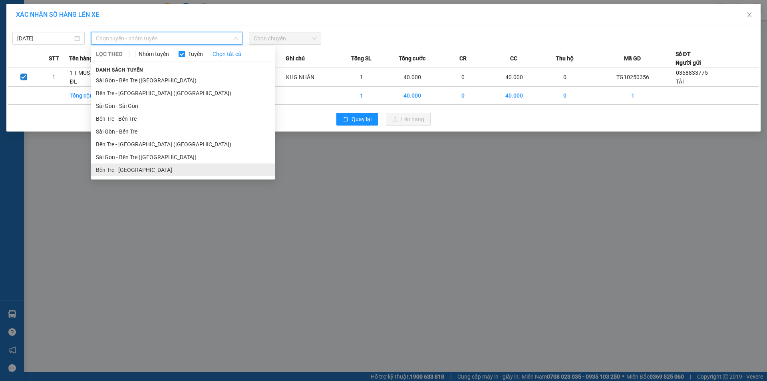
click at [129, 170] on li "Bến Tre - [GEOGRAPHIC_DATA]" at bounding box center [183, 169] width 184 height 13
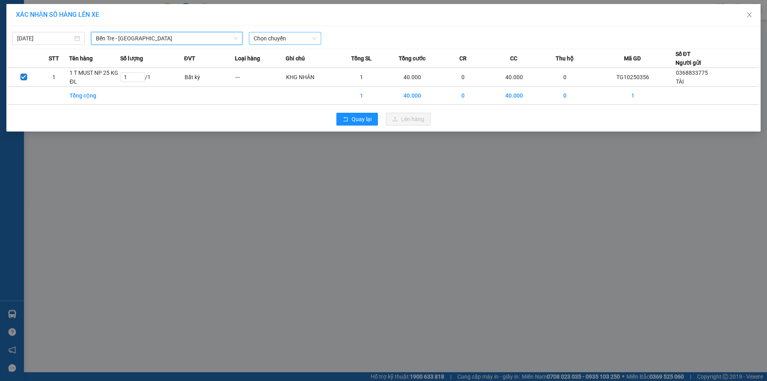
click at [281, 40] on span "Chọn chuyến" at bounding box center [285, 38] width 63 height 12
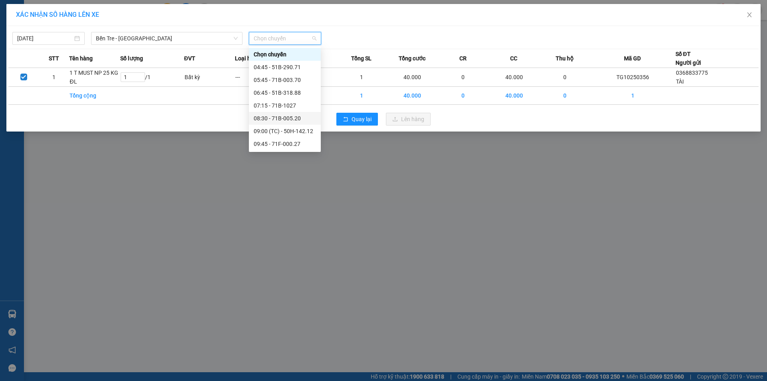
scroll to position [128, 0]
click at [161, 34] on span "Bến Tre - [GEOGRAPHIC_DATA]" at bounding box center [167, 38] width 142 height 12
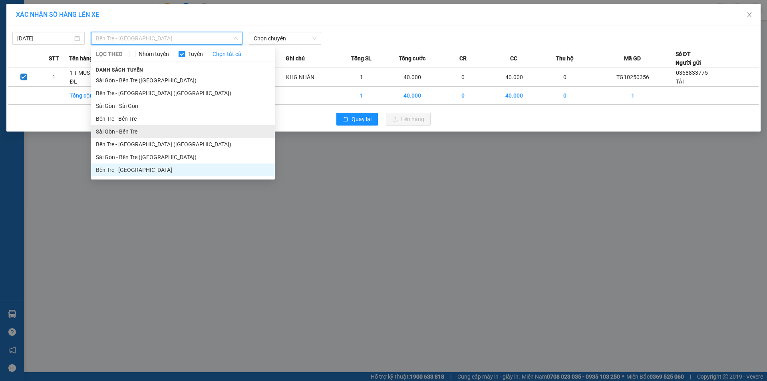
click at [132, 127] on li "Sài Gòn - Bến Tre" at bounding box center [183, 131] width 184 height 13
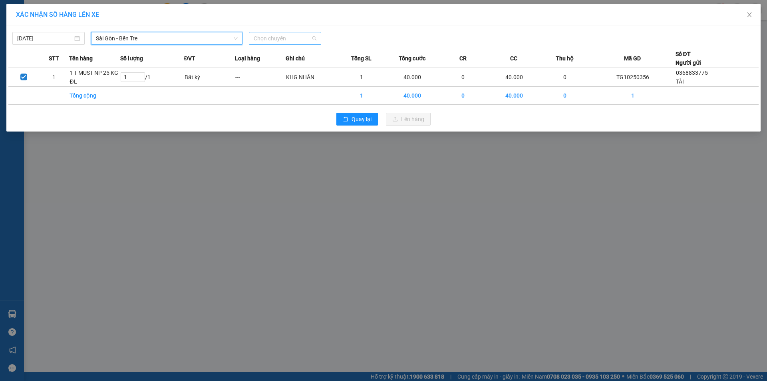
click at [287, 41] on span "Chọn chuyến" at bounding box center [285, 38] width 63 height 12
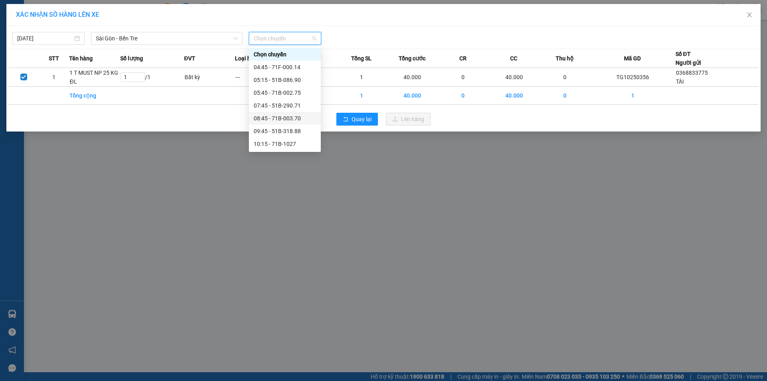
scroll to position [80, 0]
click at [289, 76] on div "11:15 - 71B-005.61" at bounding box center [285, 76] width 62 height 9
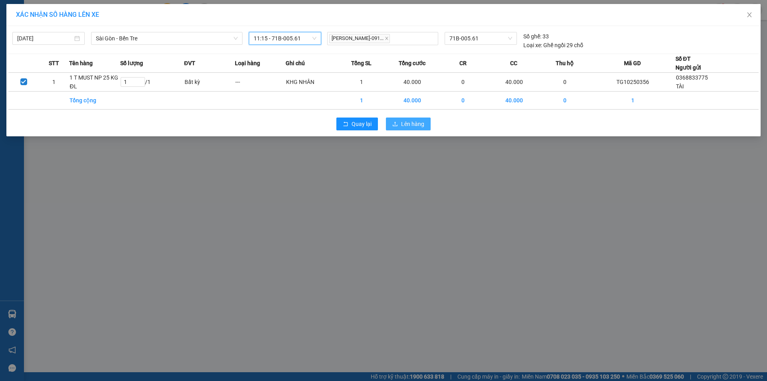
click at [411, 124] on span "Lên hàng" at bounding box center [412, 123] width 23 height 9
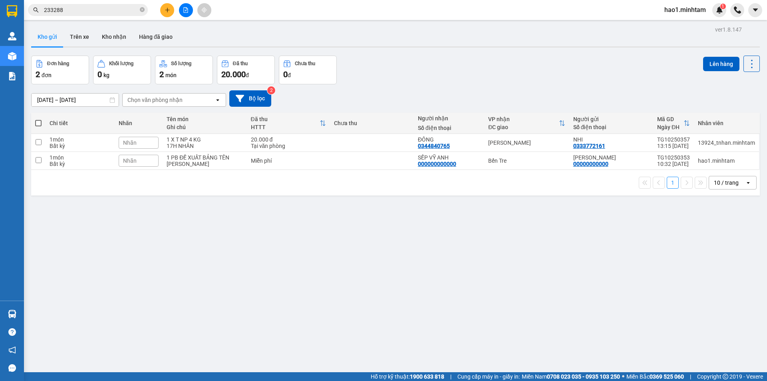
click at [431, 78] on div "Đơn hàng 2 đơn Khối lượng 0 kg Số lượng 2 món Đã thu 20.000 đ Chưa thu 0 đ Lên …" at bounding box center [395, 70] width 729 height 29
click at [444, 77] on div "Đơn hàng 2 đơn Khối lượng 0 kg Số lượng 2 món Đã thu 20.000 đ Chưa thu 0 đ Lên …" at bounding box center [395, 70] width 729 height 29
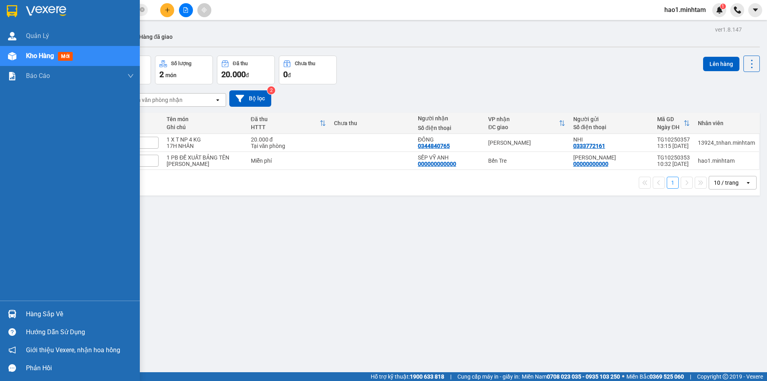
click at [19, 313] on div at bounding box center [12, 314] width 14 height 14
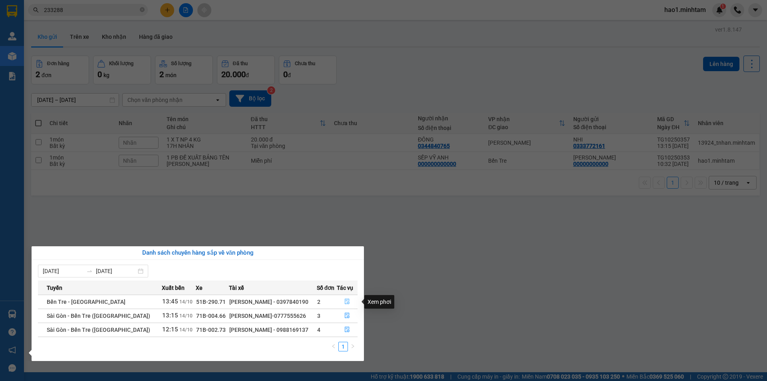
click at [347, 302] on icon "file-done" at bounding box center [347, 302] width 5 height 6
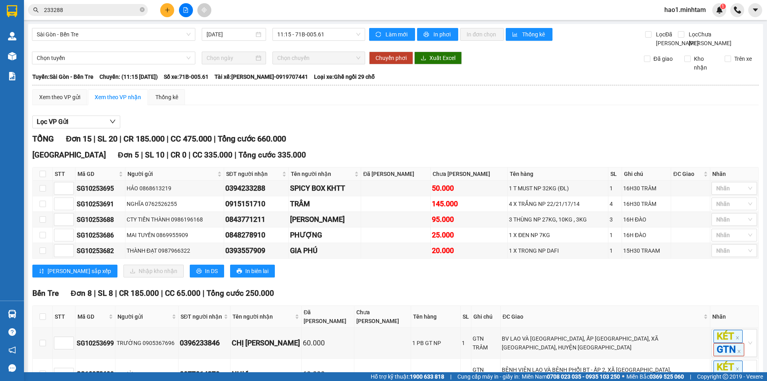
click at [486, 138] on div "Lọc VP Gửi TỔNG Đơn 15 | SL 20 | CR 185.000 | CC 475.000 | Tổng cước 660.000 […" at bounding box center [395, 366] width 726 height 510
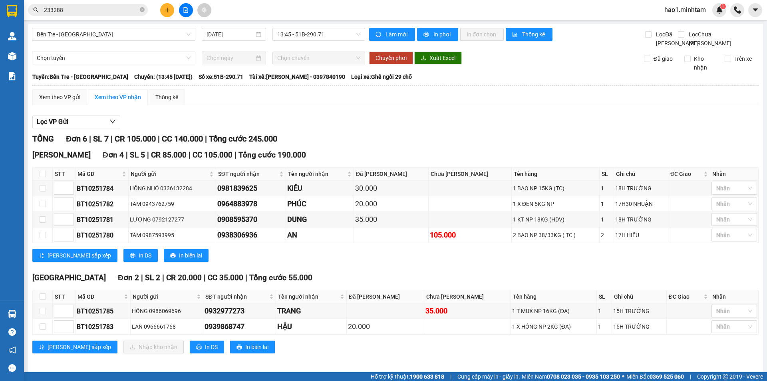
scroll to position [12, 0]
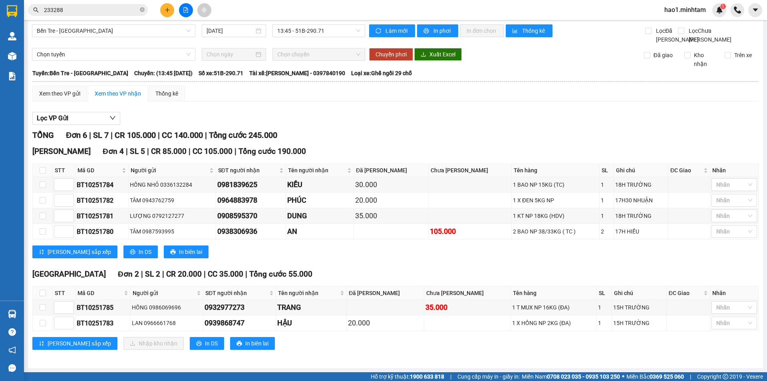
click at [473, 266] on div "TỔNG Đơn 6 | SL 7 | CR 105.000 | CC 140.000 | Tổng cước 245.000 Hồ Chí Minh Đơn…" at bounding box center [395, 244] width 726 height 230
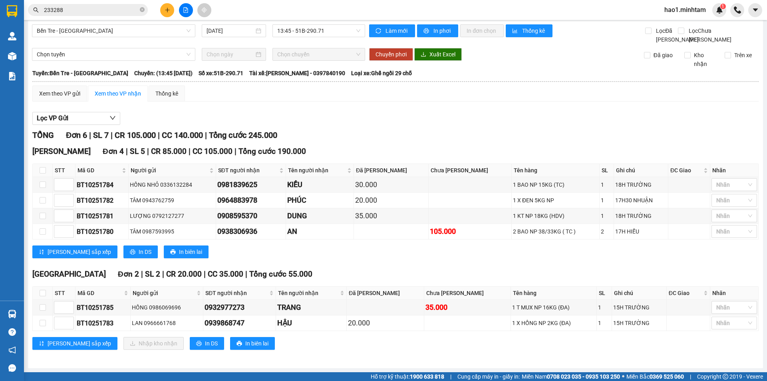
click at [473, 266] on div "TỔNG Đơn 6 | SL 7 | CR 105.000 | CC 140.000 | Tổng cước 245.000 Hồ Chí Minh Đơn…" at bounding box center [395, 244] width 726 height 230
click at [324, 115] on div "Lọc VP Gửi" at bounding box center [395, 118] width 726 height 13
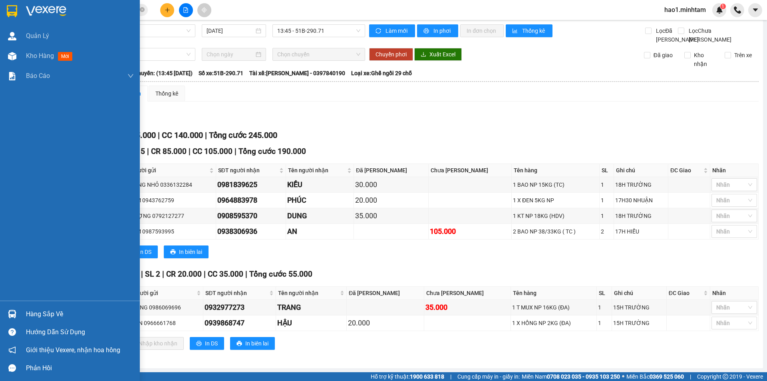
click at [16, 12] on img at bounding box center [12, 11] width 10 height 12
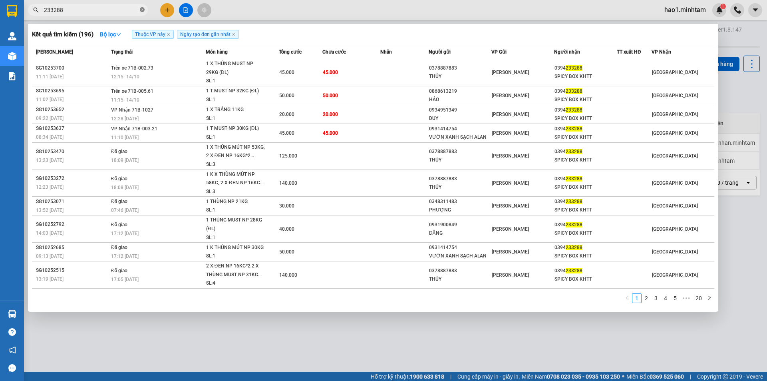
click at [143, 10] on icon "close-circle" at bounding box center [142, 9] width 5 height 5
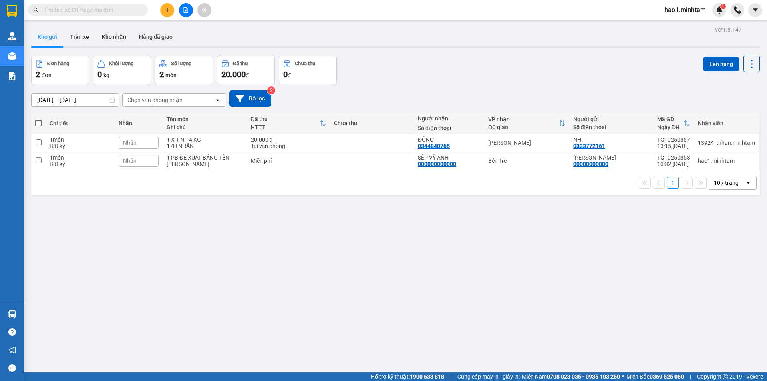
click at [102, 10] on input "text" at bounding box center [91, 10] width 94 height 9
